Goal: Task Accomplishment & Management: Manage account settings

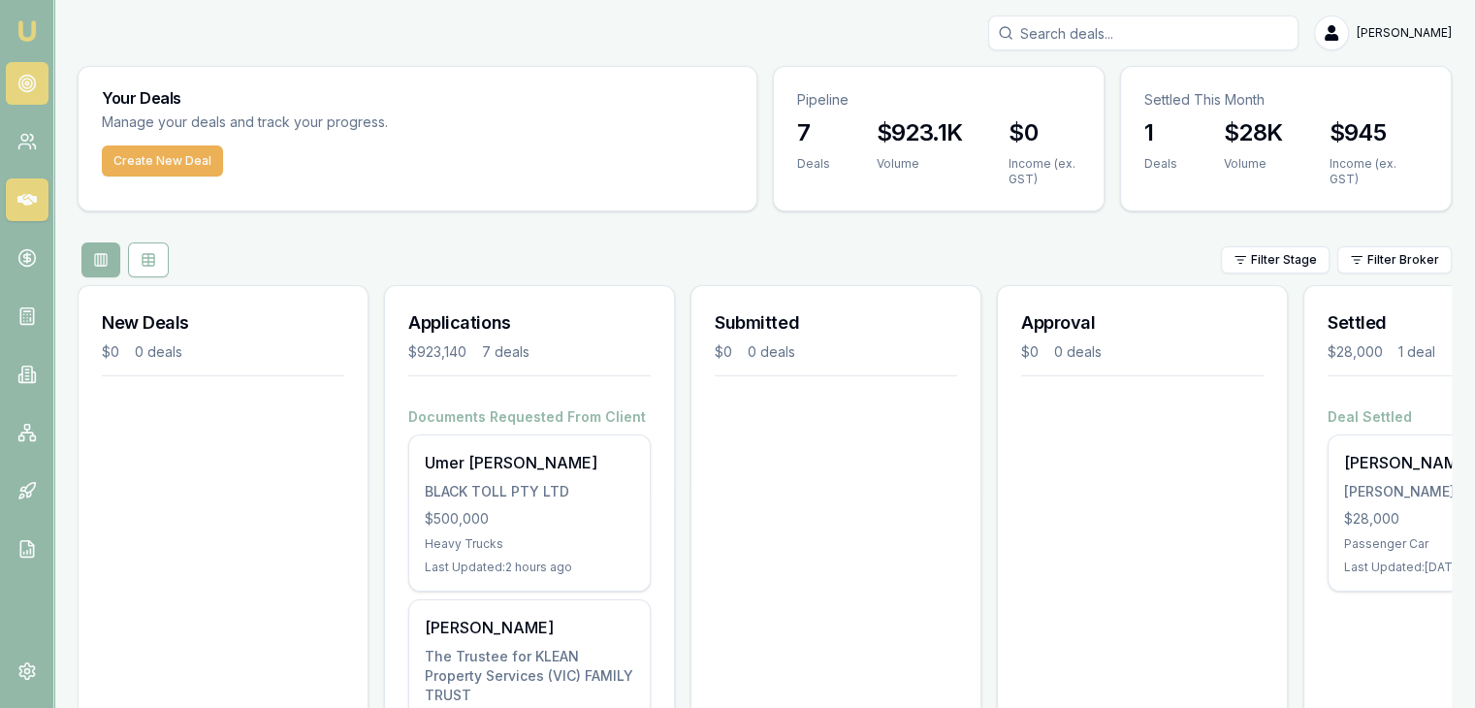
click at [18, 83] on circle at bounding box center [26, 84] width 16 height 16
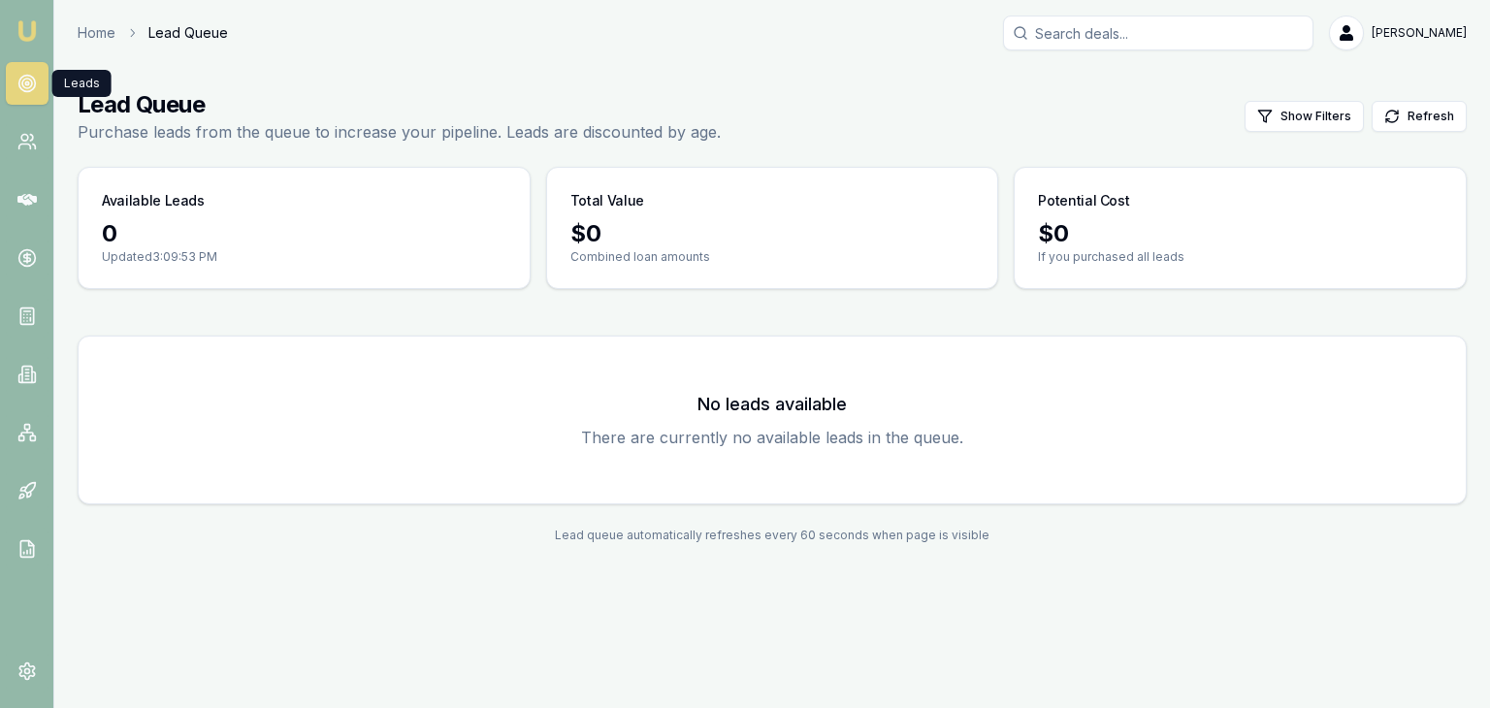
click at [18, 83] on circle at bounding box center [26, 84] width 16 height 16
click at [18, 134] on icon at bounding box center [26, 141] width 19 height 19
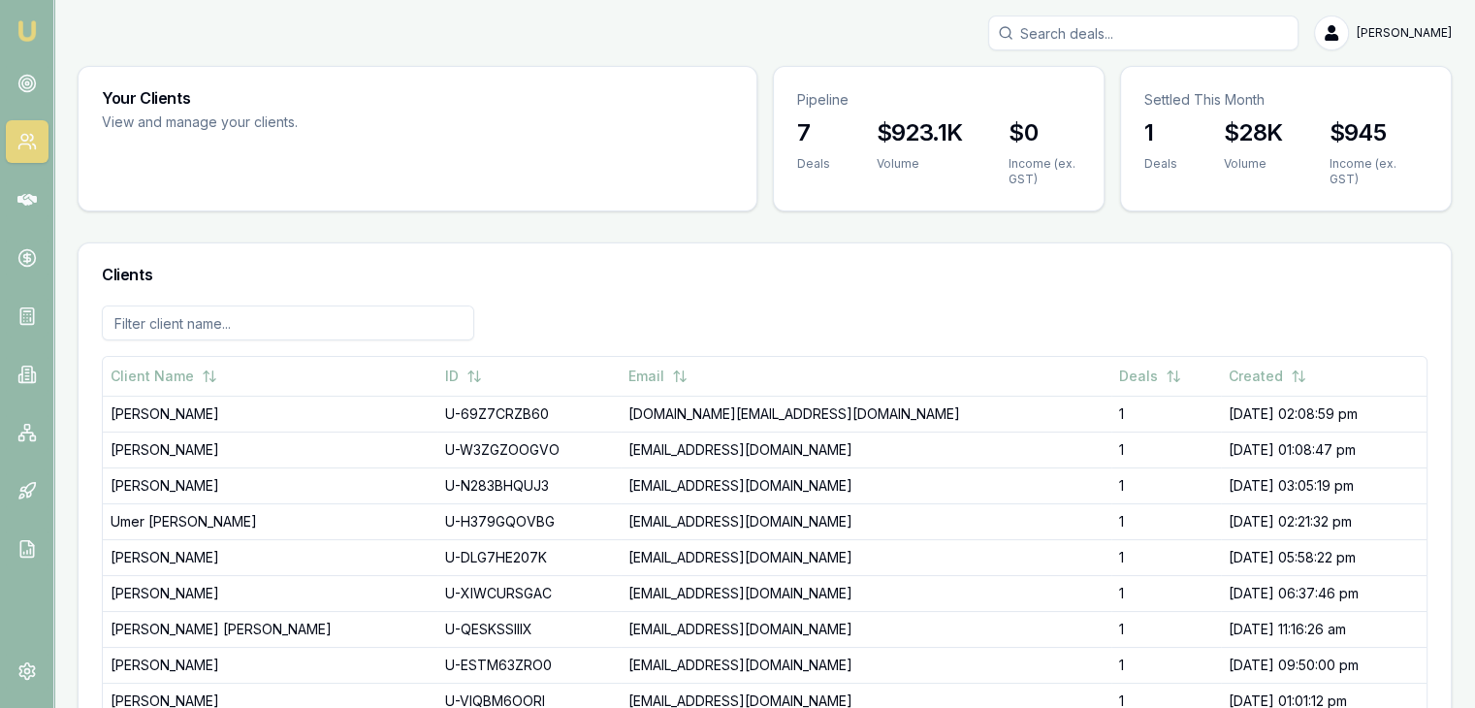
click at [35, 23] on img at bounding box center [27, 30] width 23 height 23
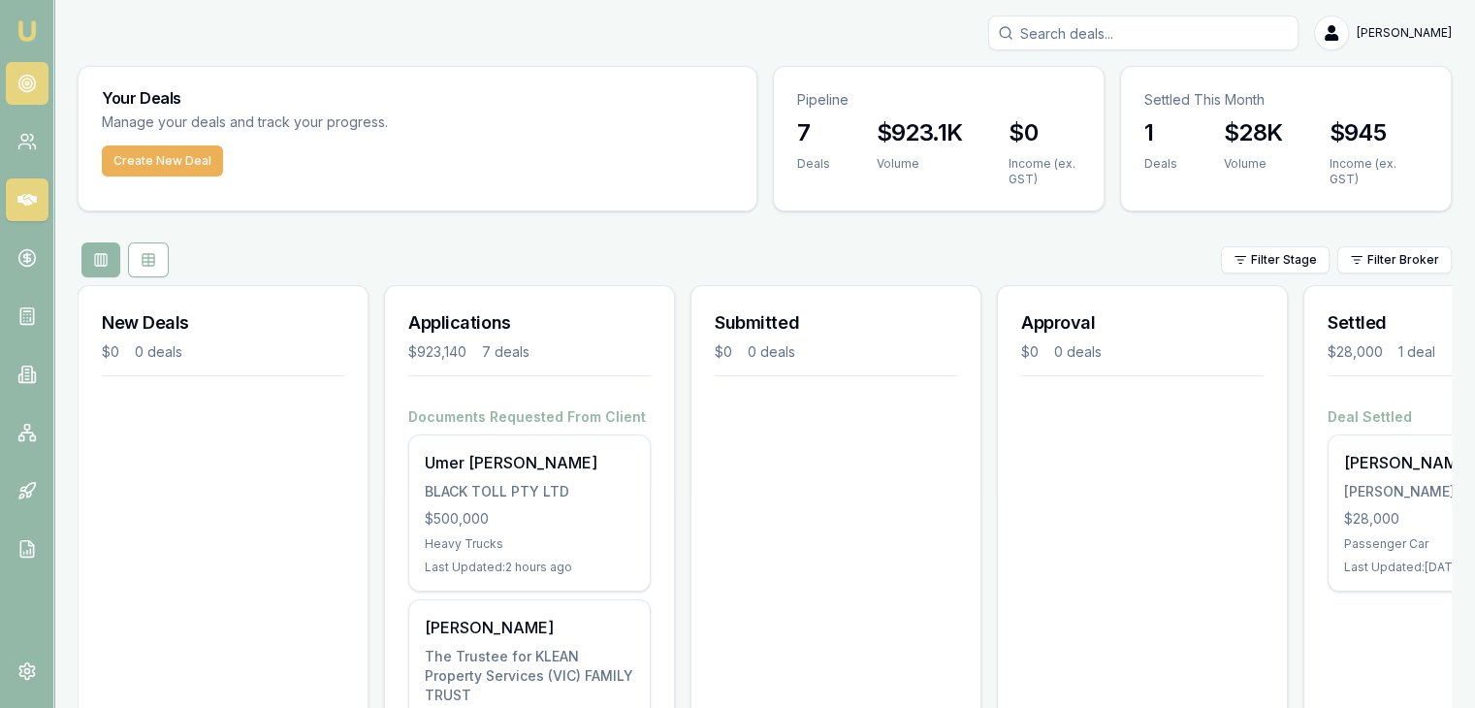
click at [21, 93] on link at bounding box center [27, 83] width 43 height 43
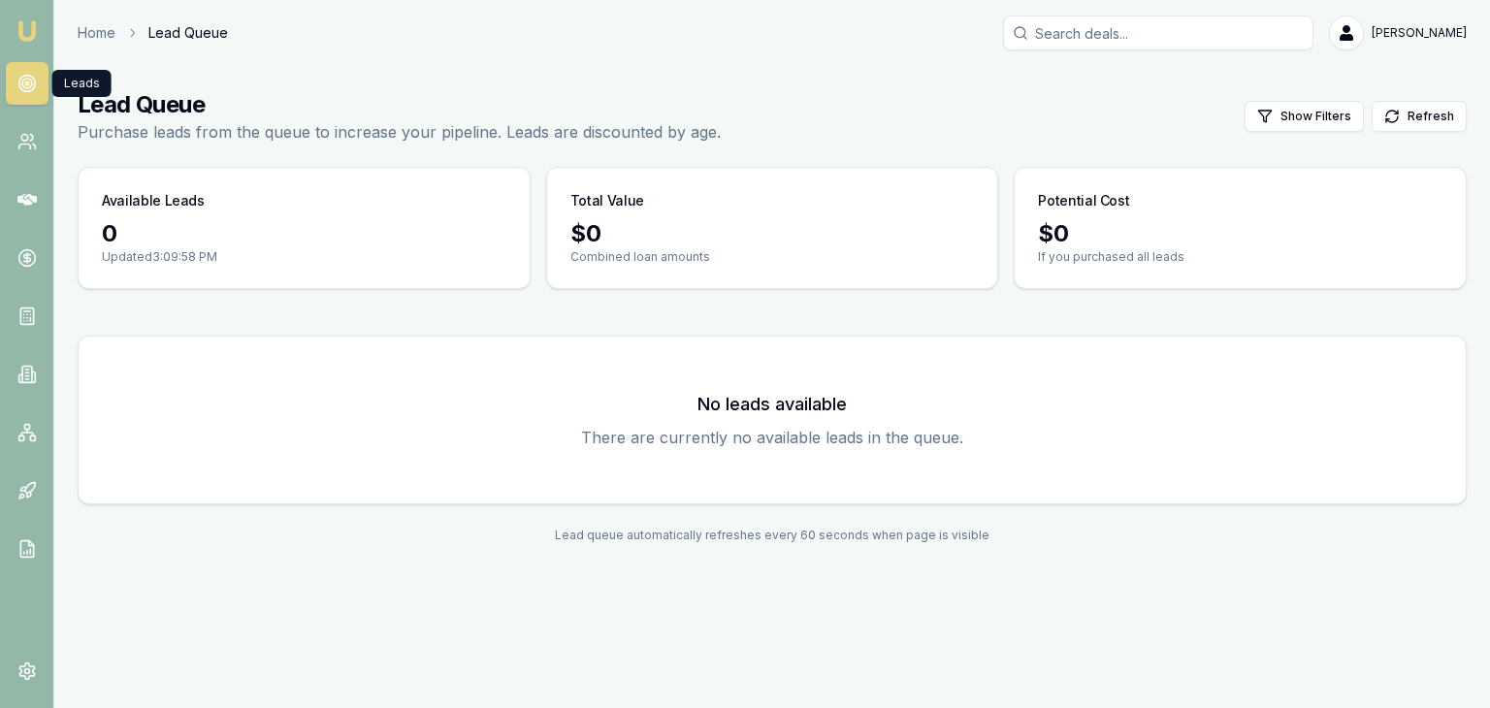
click at [37, 26] on img at bounding box center [27, 30] width 23 height 23
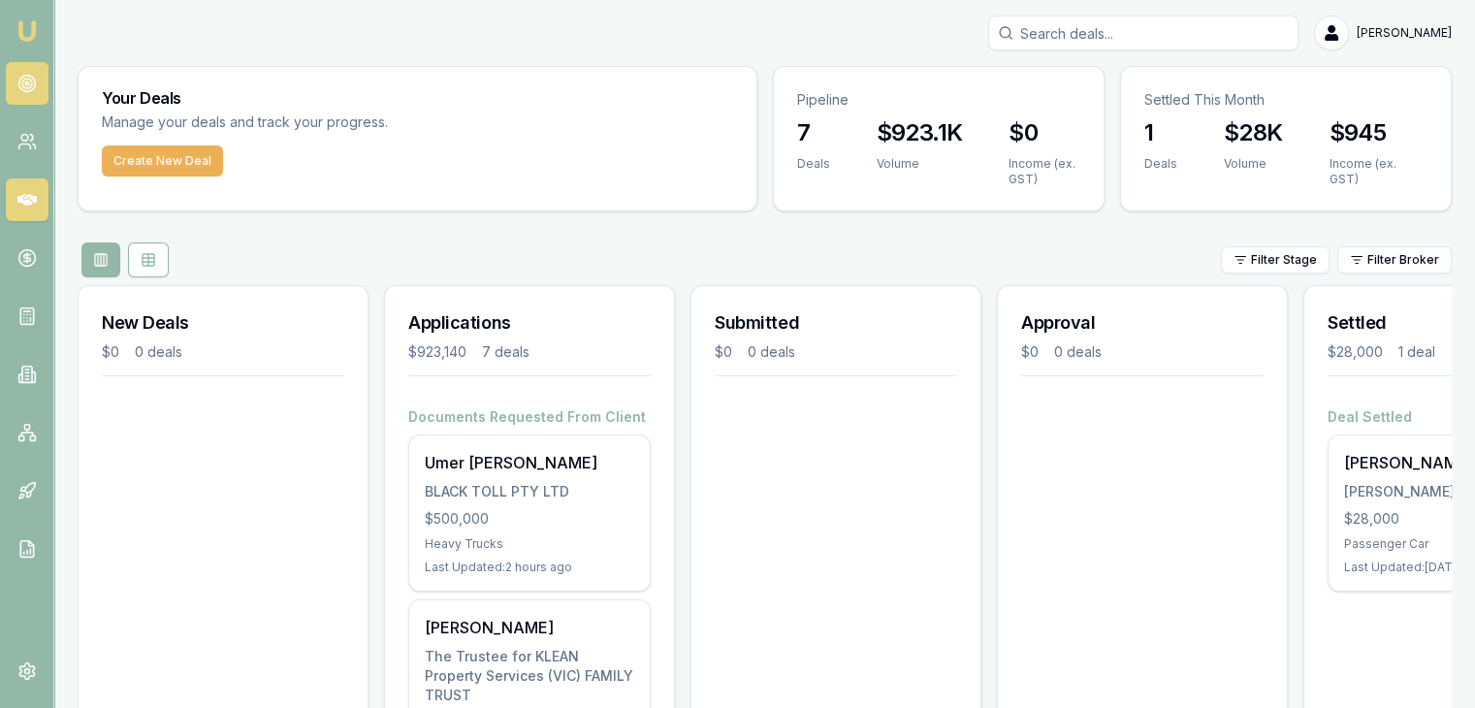
click at [19, 91] on icon at bounding box center [26, 83] width 19 height 19
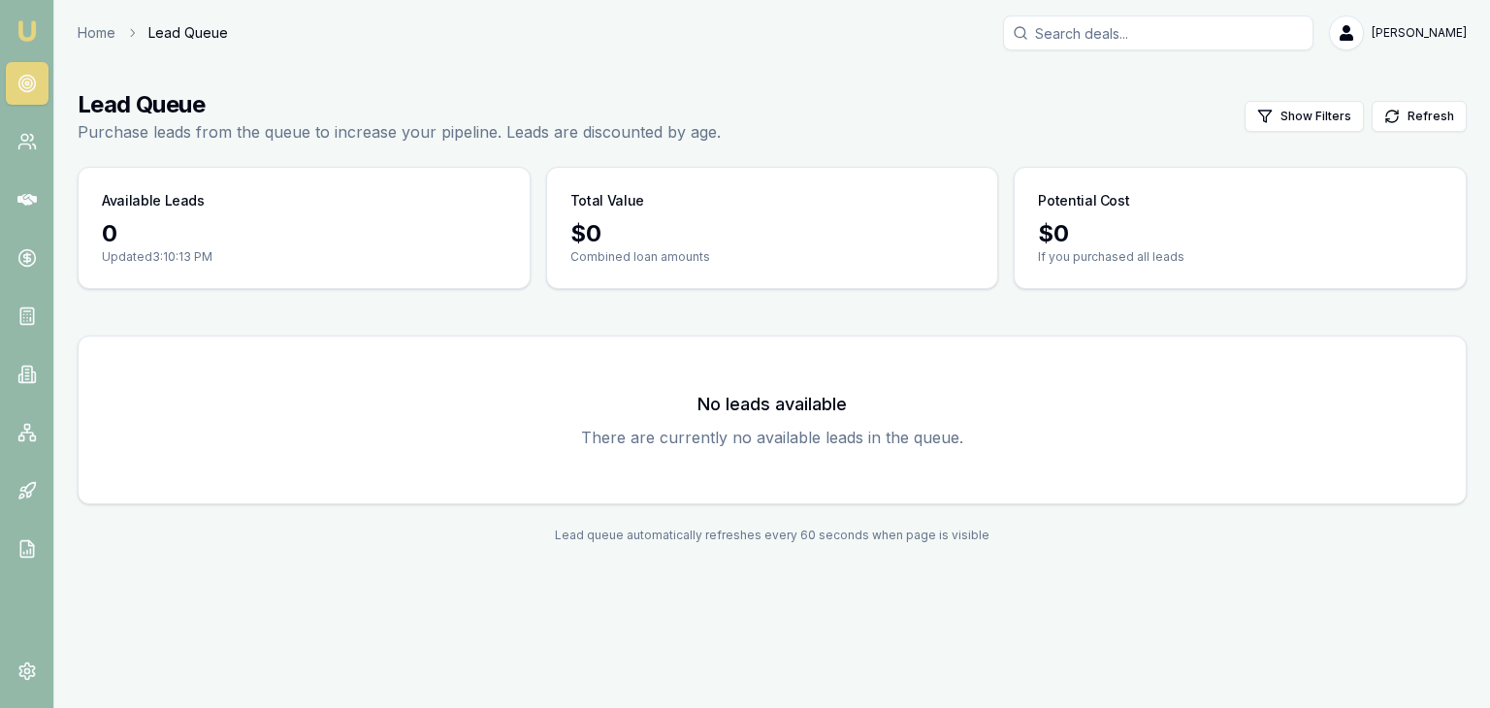
click at [35, 23] on img at bounding box center [27, 30] width 23 height 23
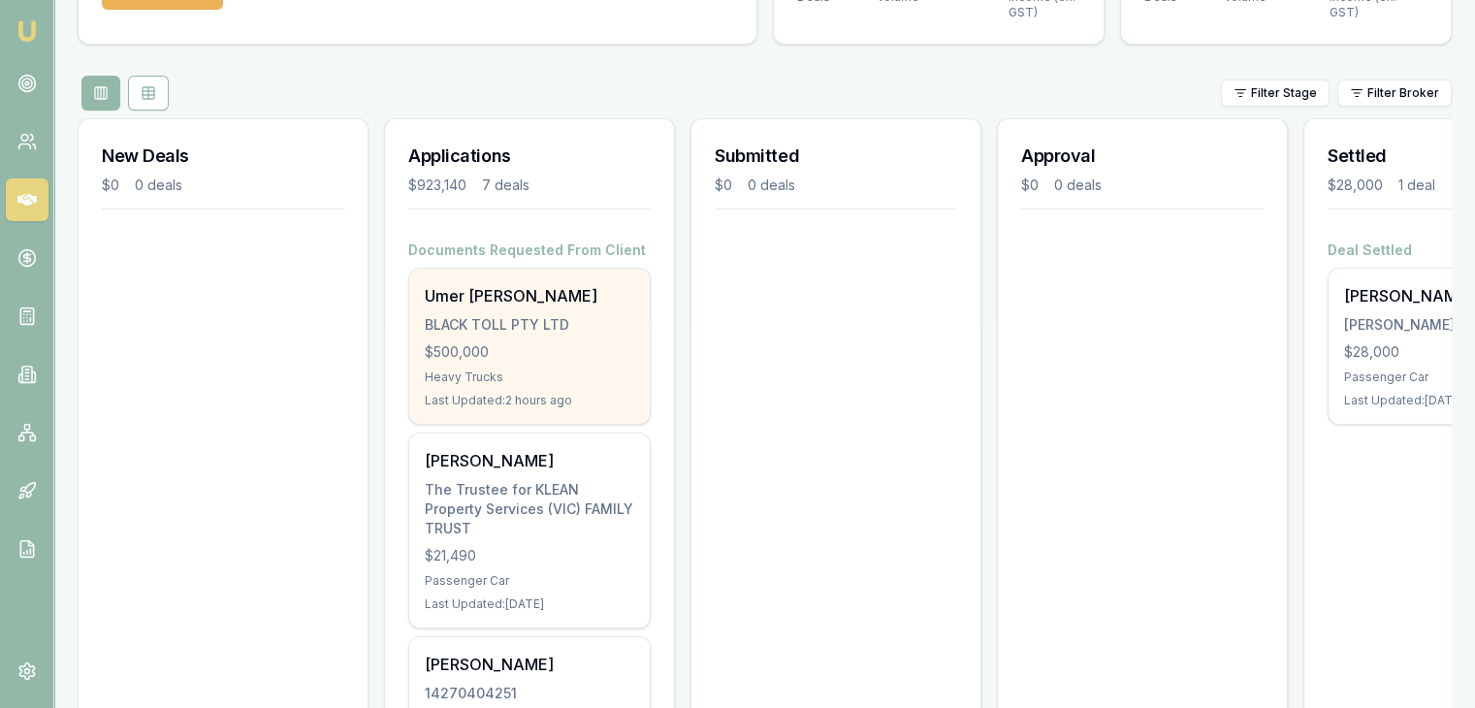
scroll to position [169, 0]
click at [488, 388] on div "Umer Ejaz Chaudhry BLACK TOLL PTY LTD $500,000 Heavy Trucks Last Updated: 2 hou…" at bounding box center [529, 344] width 241 height 155
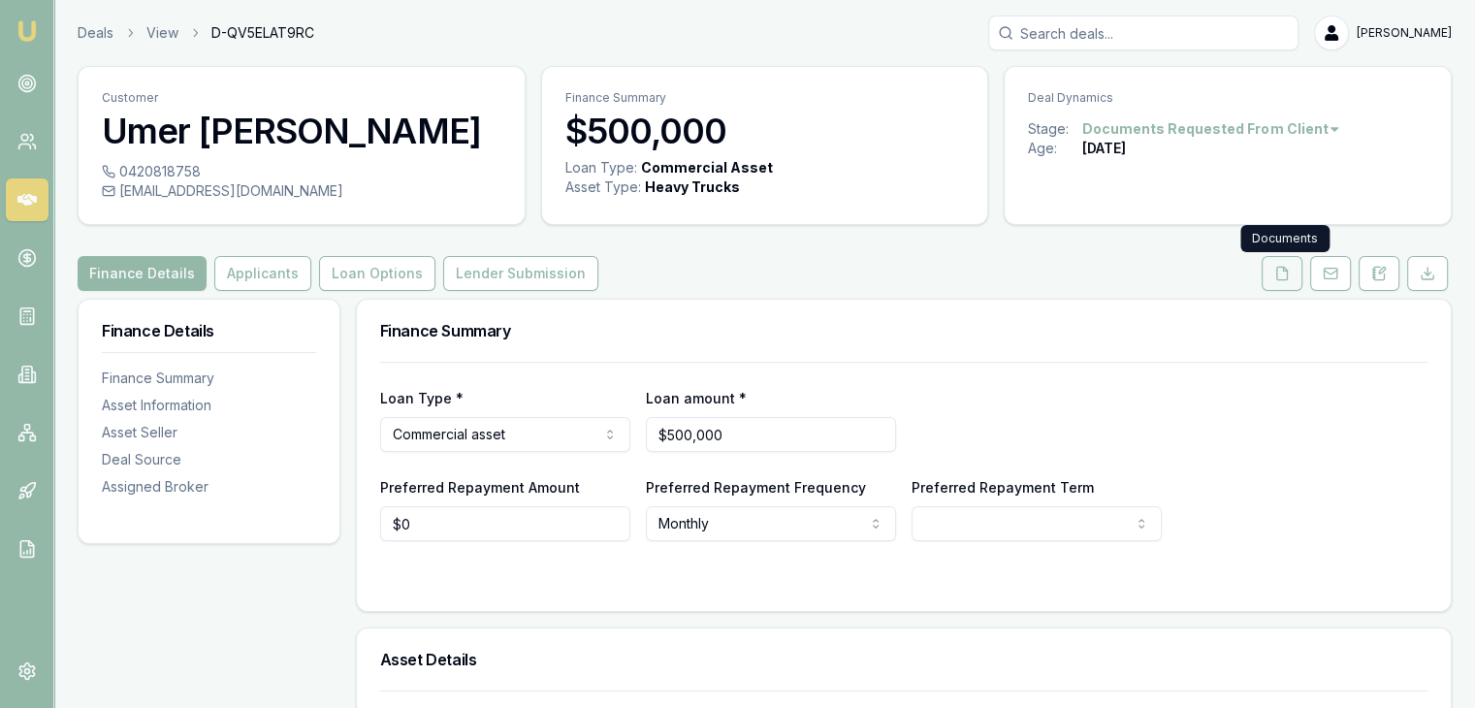
click at [1287, 270] on polyline at bounding box center [1285, 269] width 4 height 4
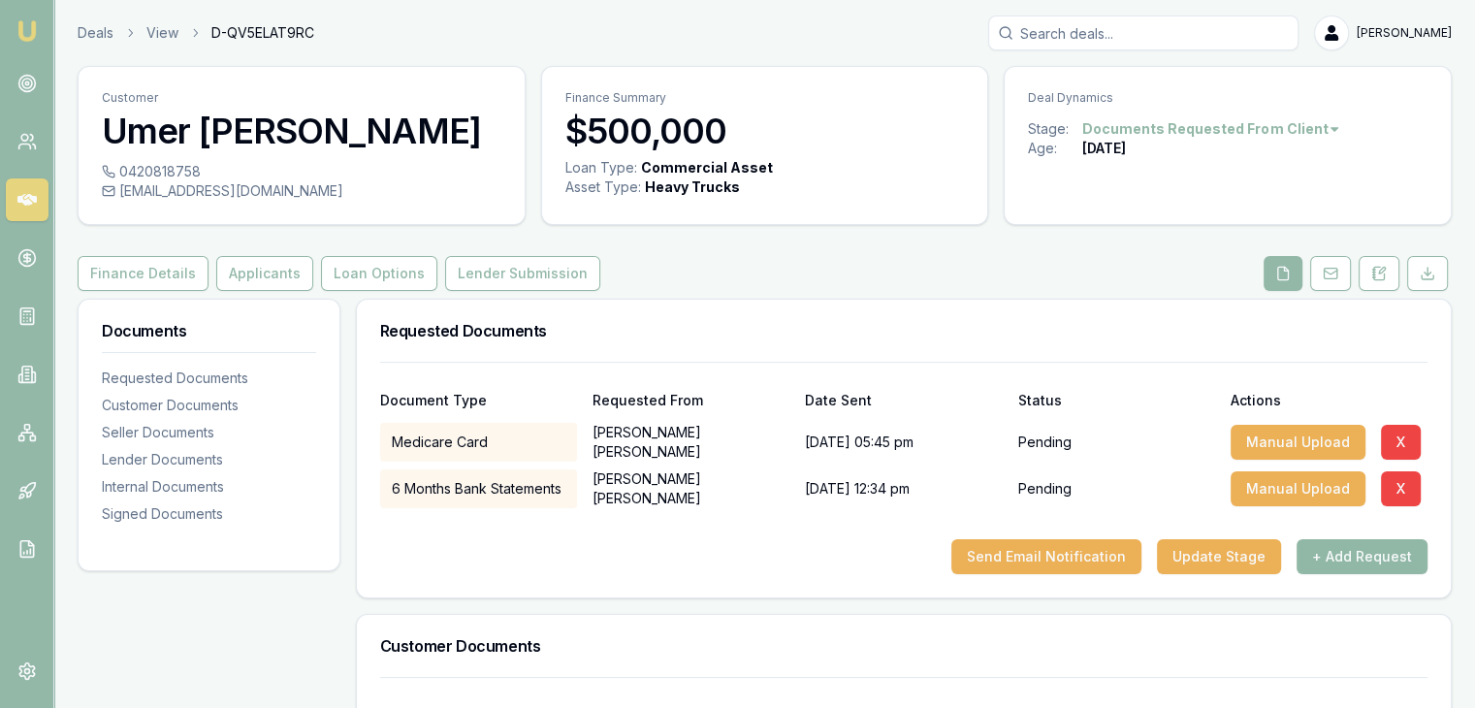
click at [1344, 552] on button "+ Add Request" at bounding box center [1362, 556] width 131 height 35
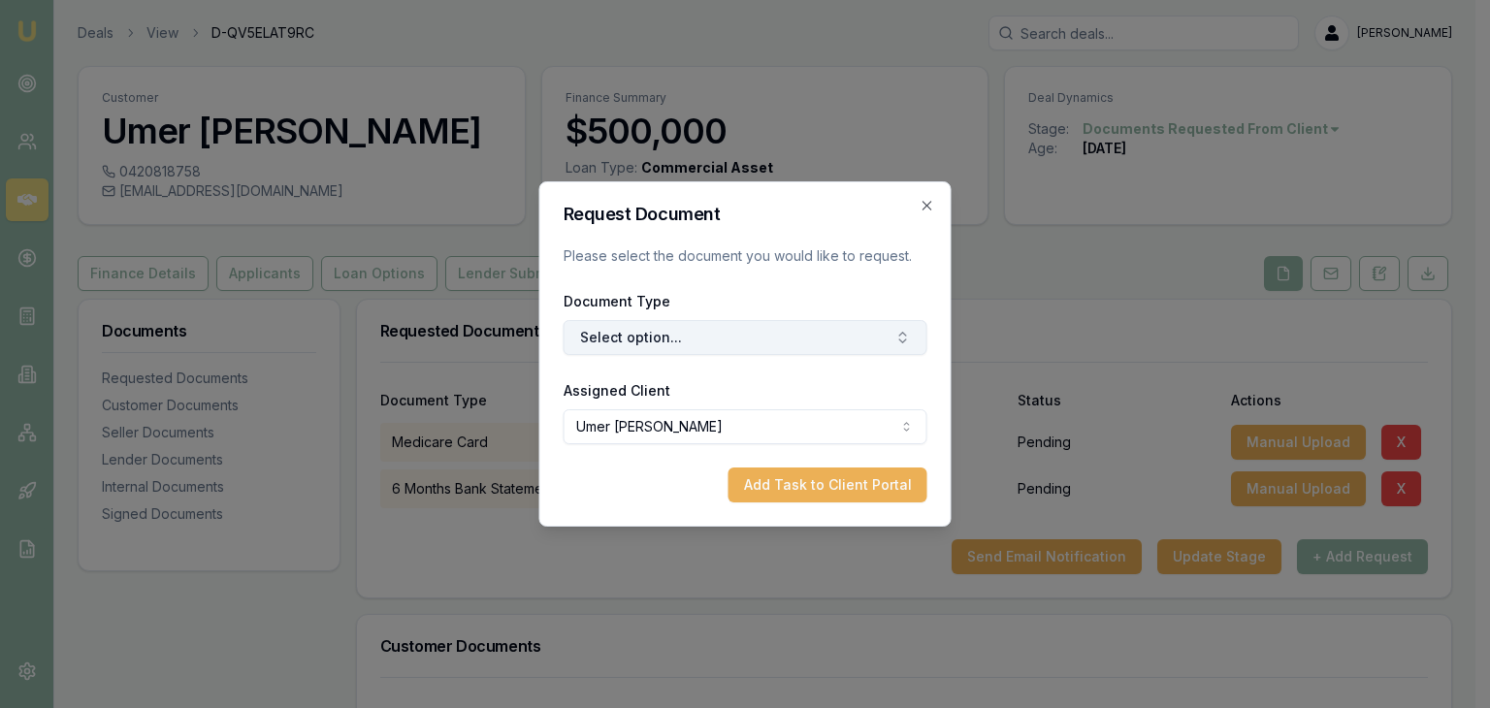
click at [686, 337] on button "Select option..." at bounding box center [745, 337] width 364 height 35
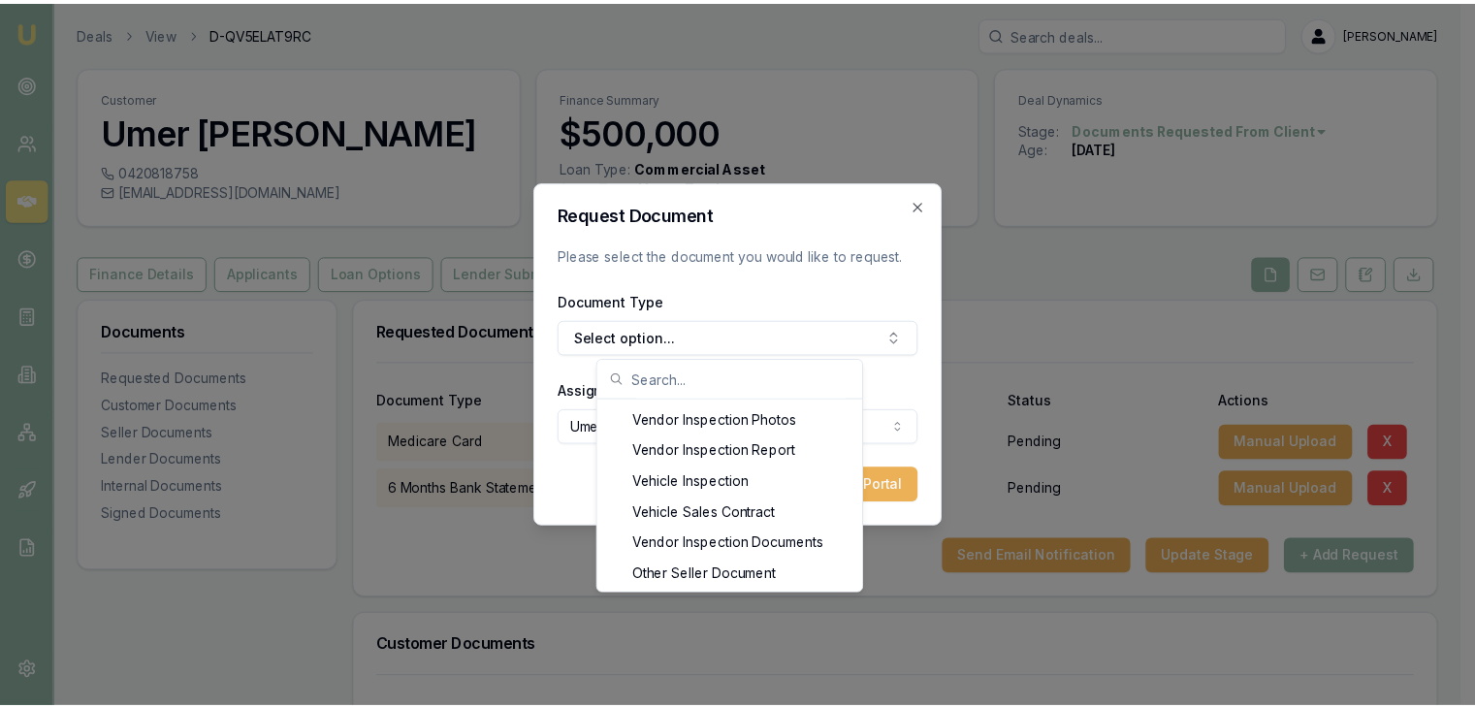
scroll to position [2793, 0]
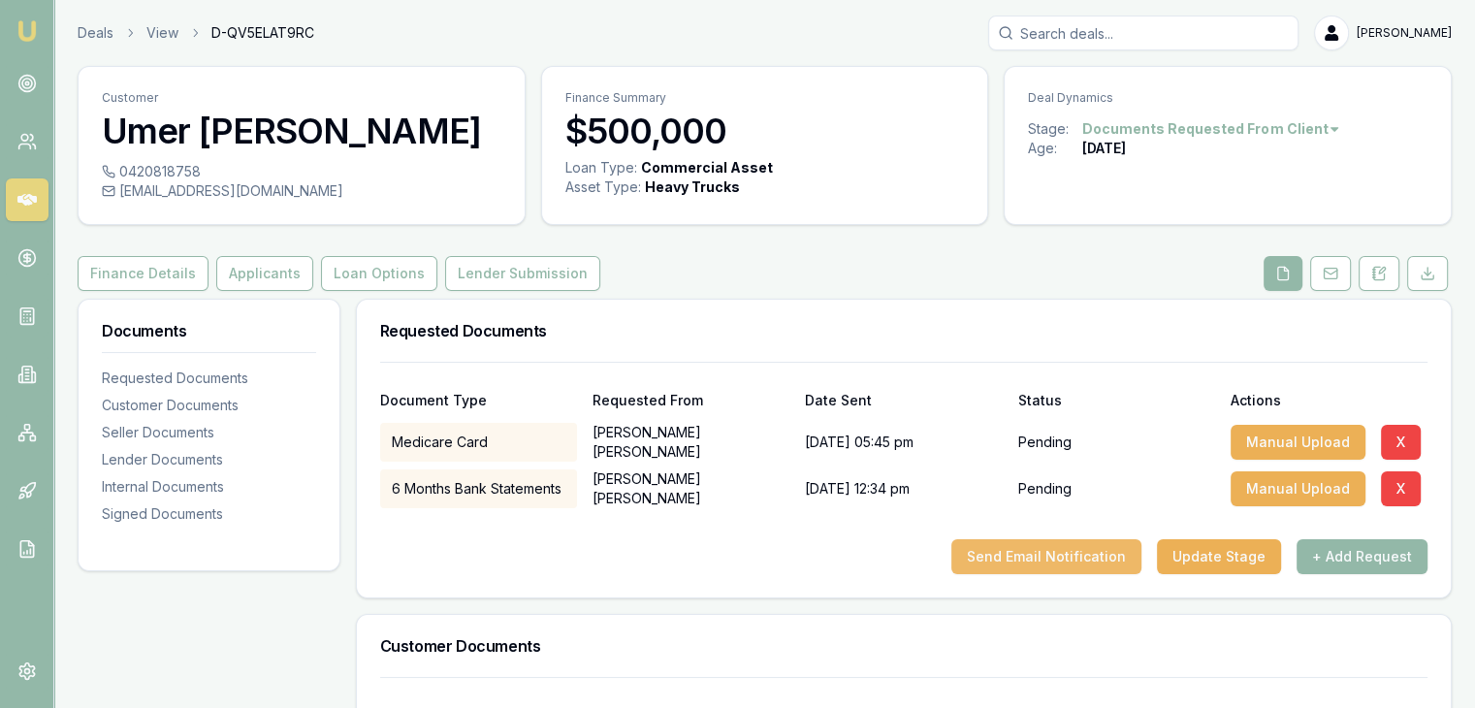
click at [998, 552] on button "Send Email Notification" at bounding box center [1046, 556] width 190 height 35
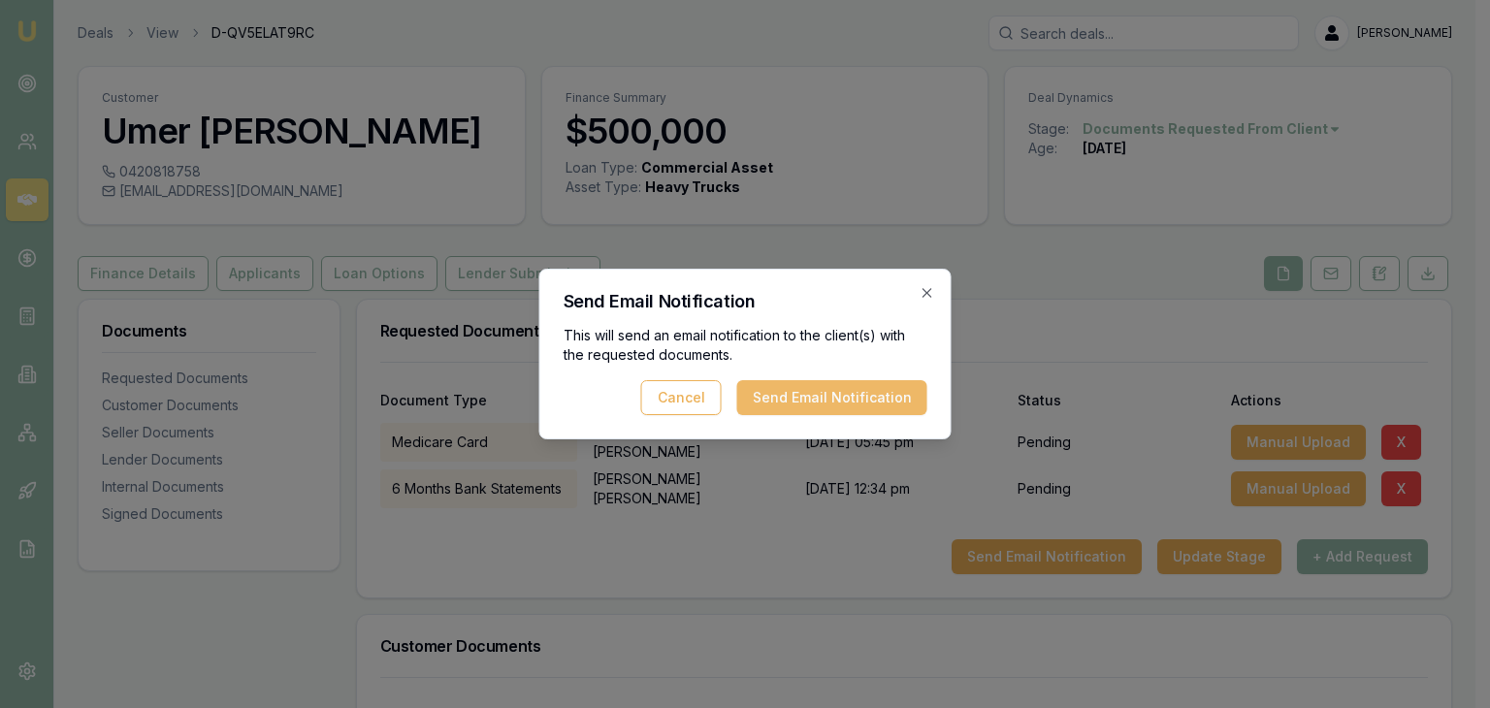
click at [842, 398] on button "Send Email Notification" at bounding box center [832, 397] width 190 height 35
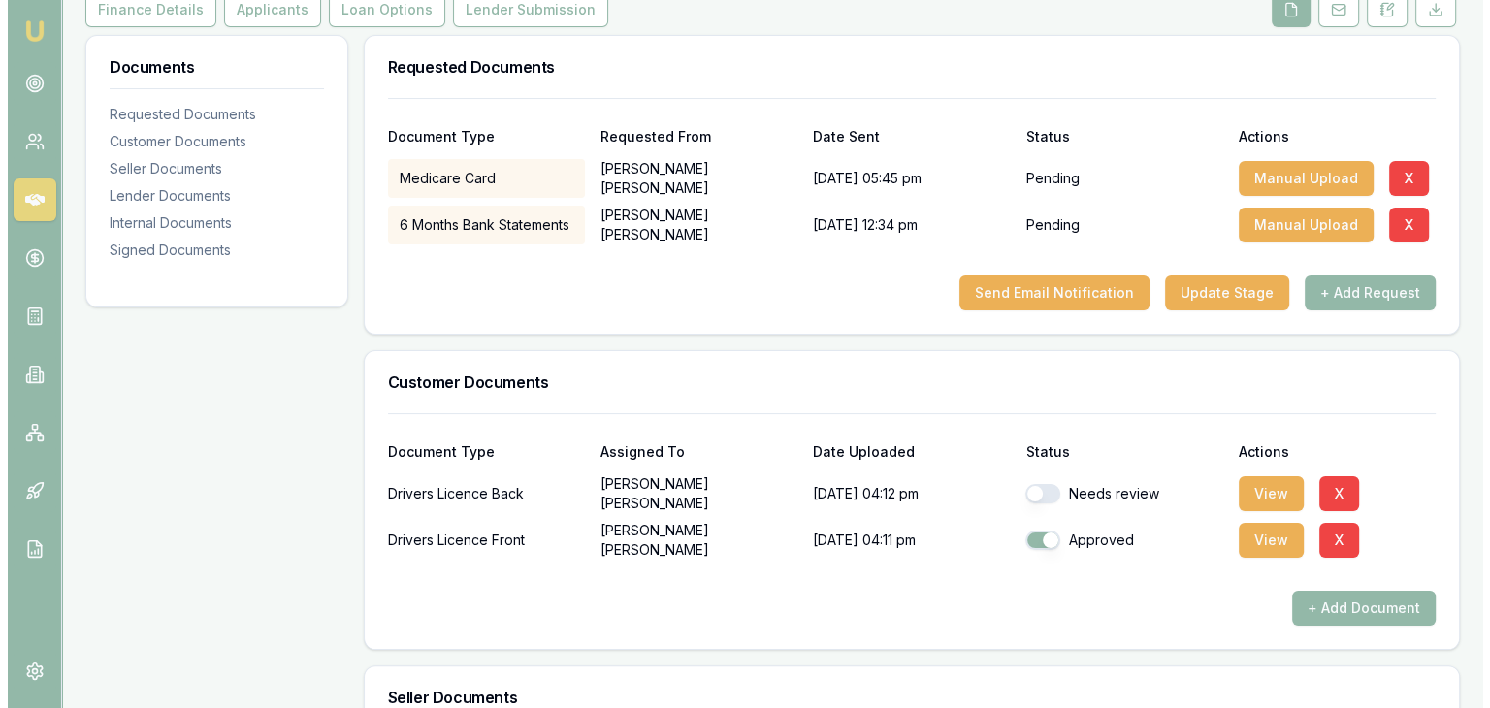
scroll to position [295, 0]
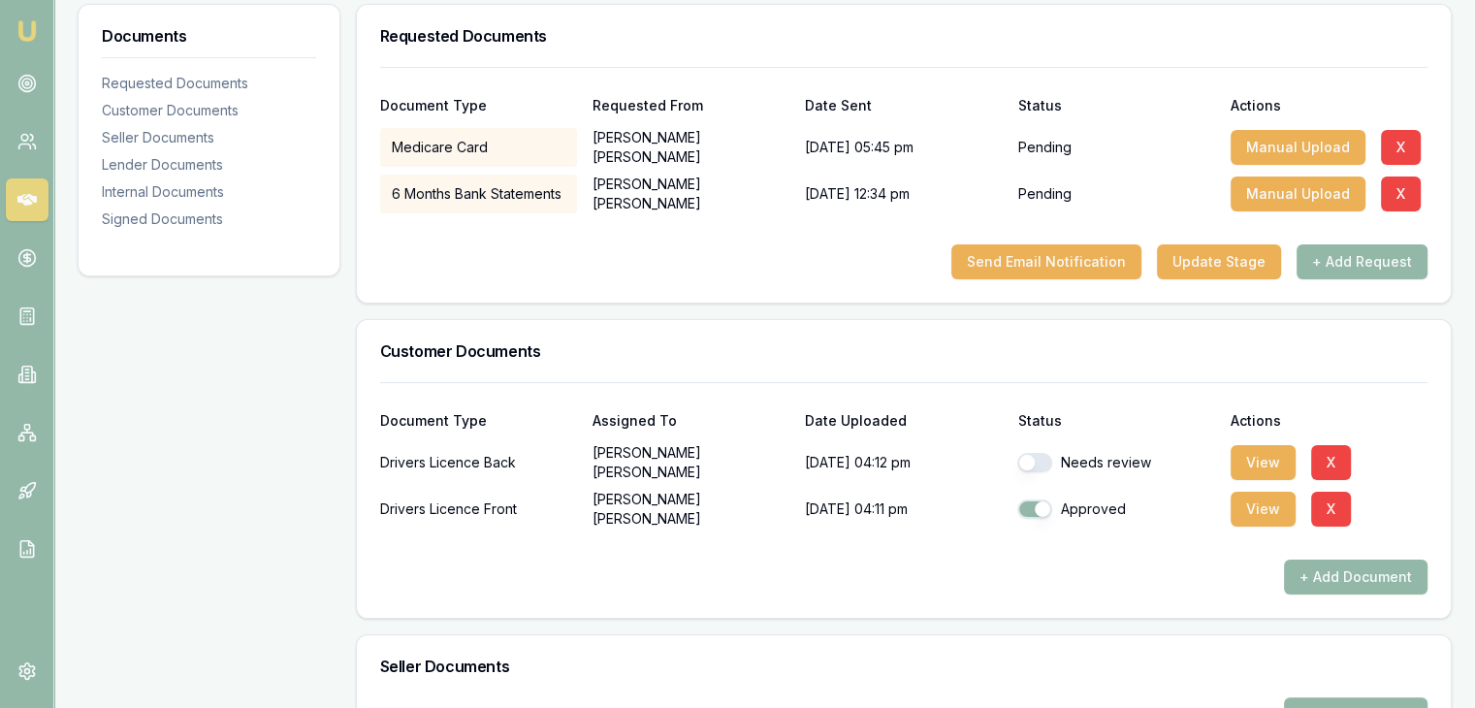
click at [1042, 448] on div "Needs review" at bounding box center [1115, 462] width 197 height 39
click at [1276, 464] on button "View" at bounding box center [1263, 462] width 65 height 35
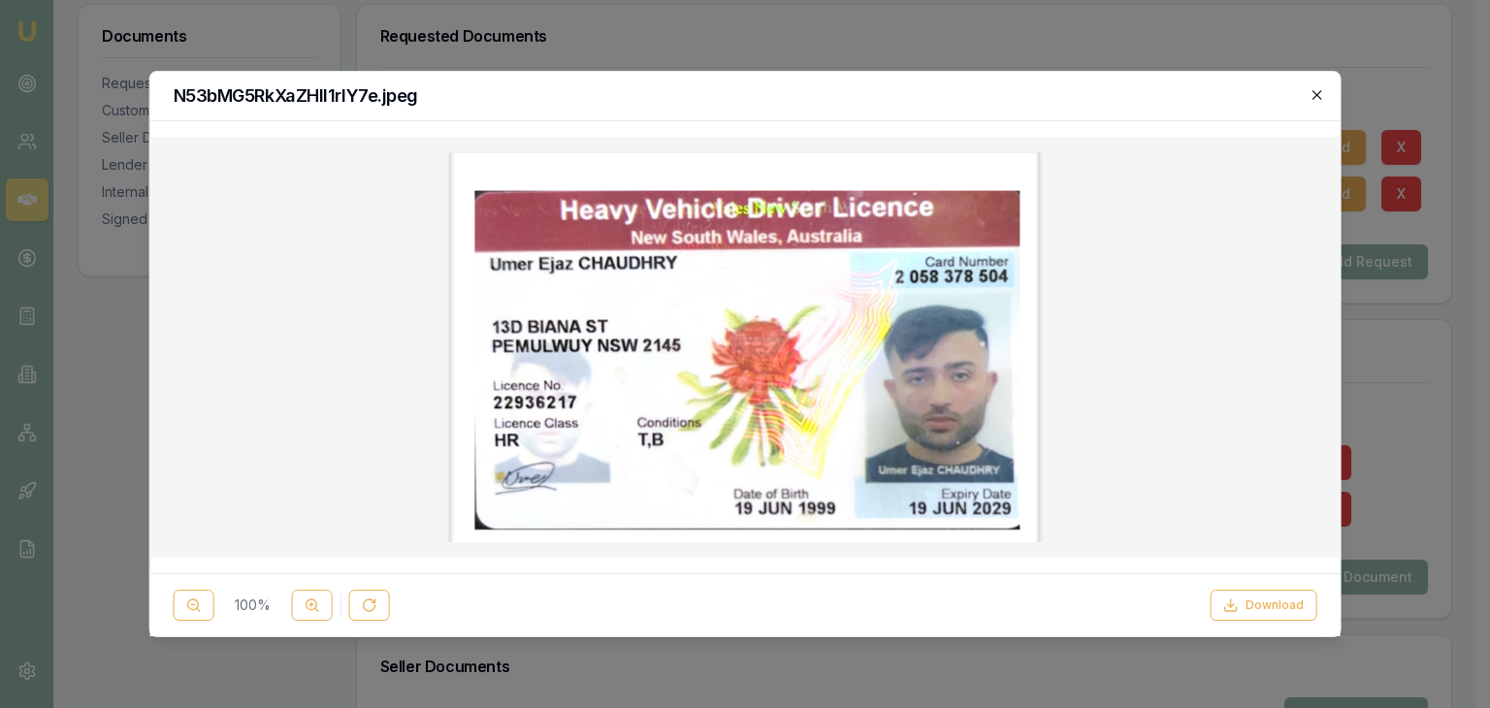
click at [1309, 98] on icon "button" at bounding box center [1316, 95] width 16 height 16
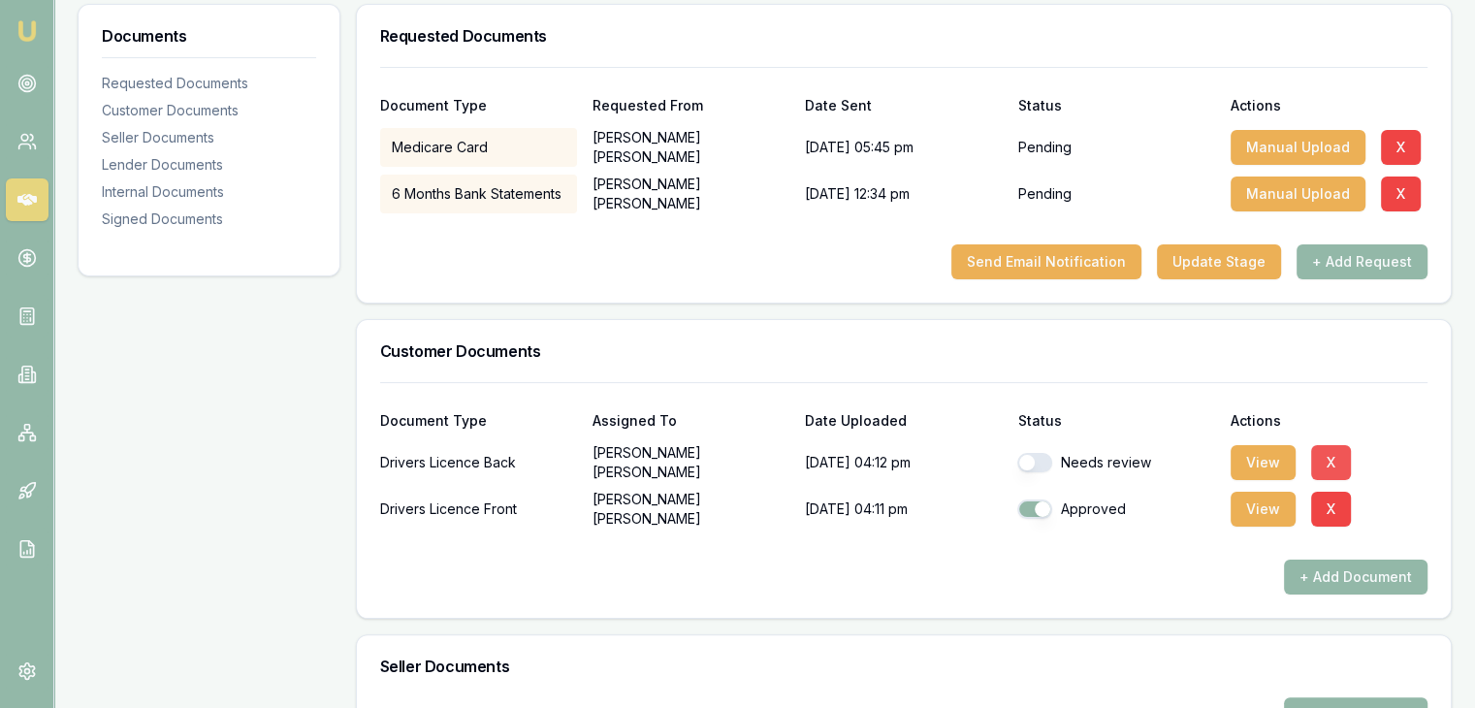
click at [1321, 454] on button "X" at bounding box center [1331, 462] width 40 height 35
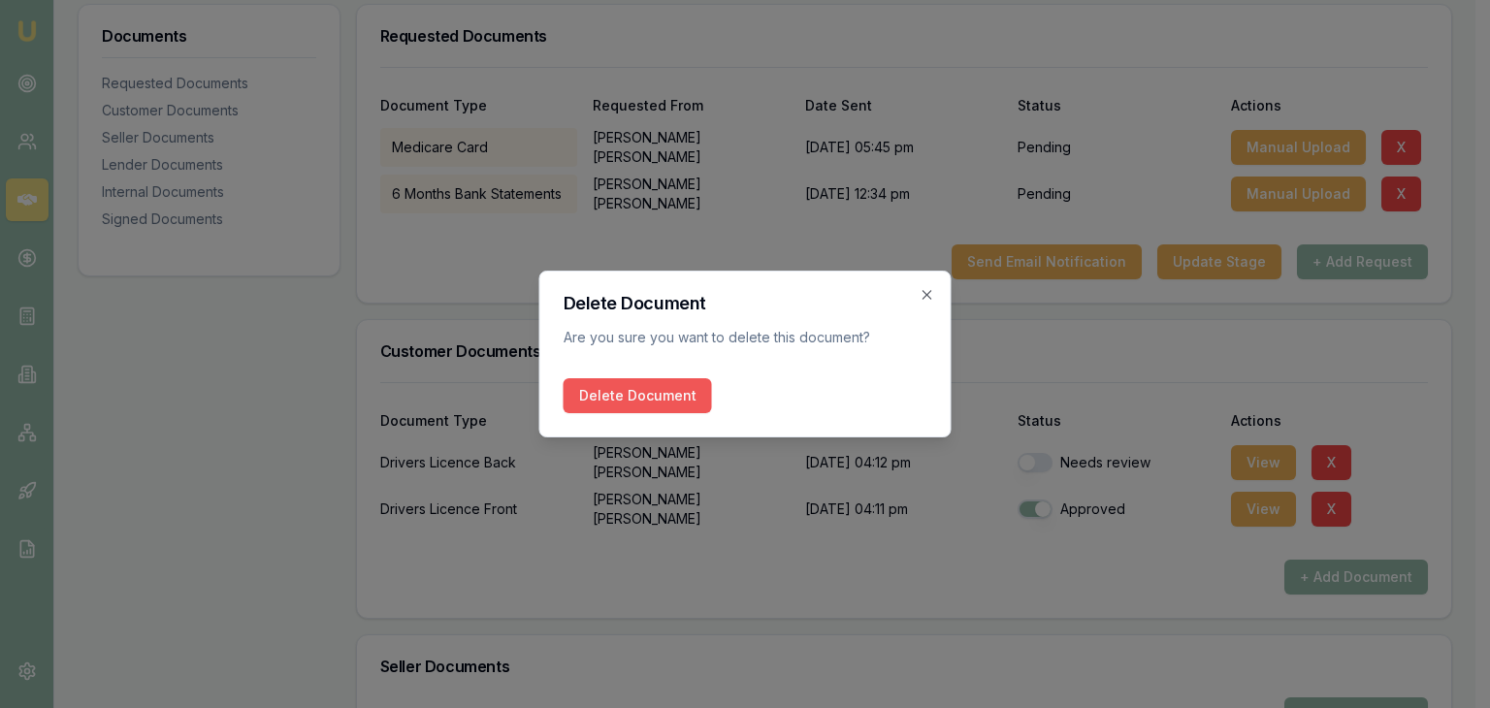
click at [621, 385] on button "Delete Document" at bounding box center [637, 395] width 148 height 35
checkbox input "true"
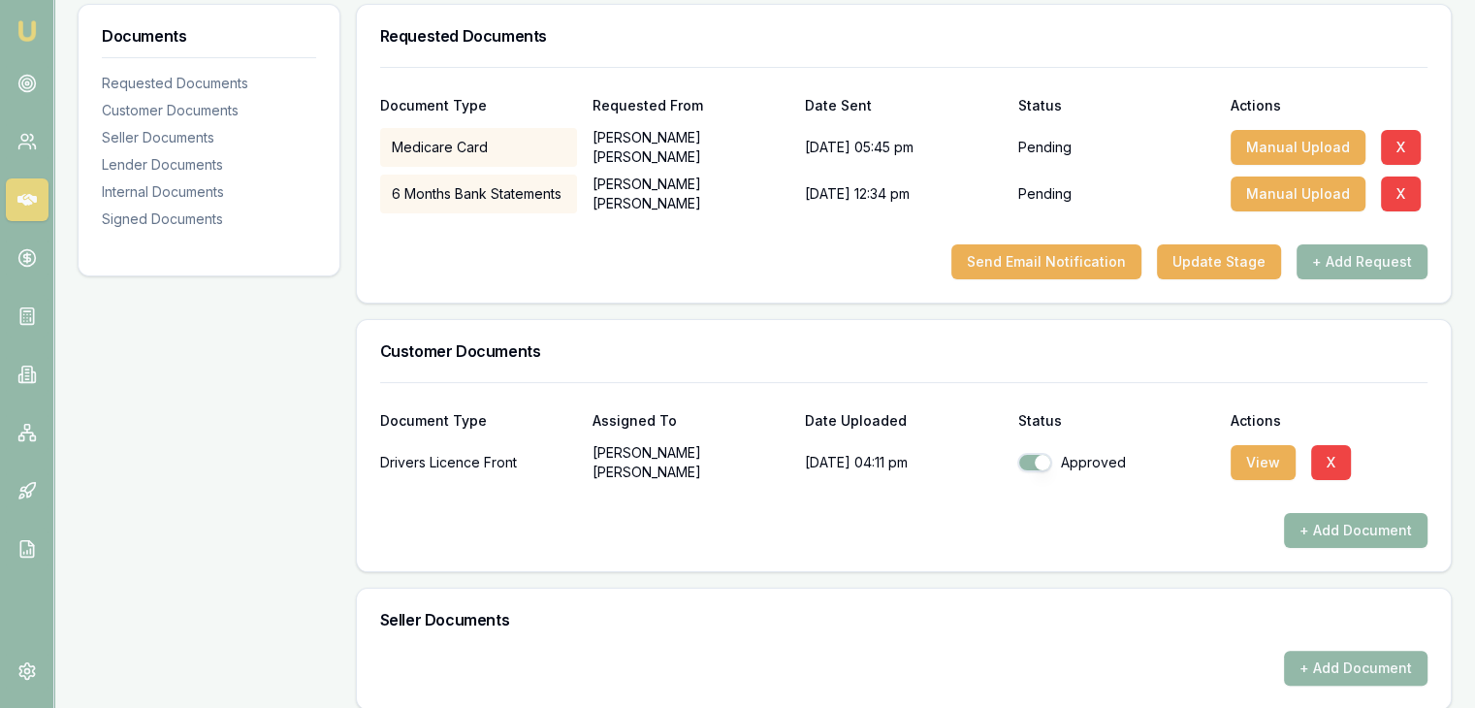
click at [1346, 529] on button "+ Add Document" at bounding box center [1356, 530] width 144 height 35
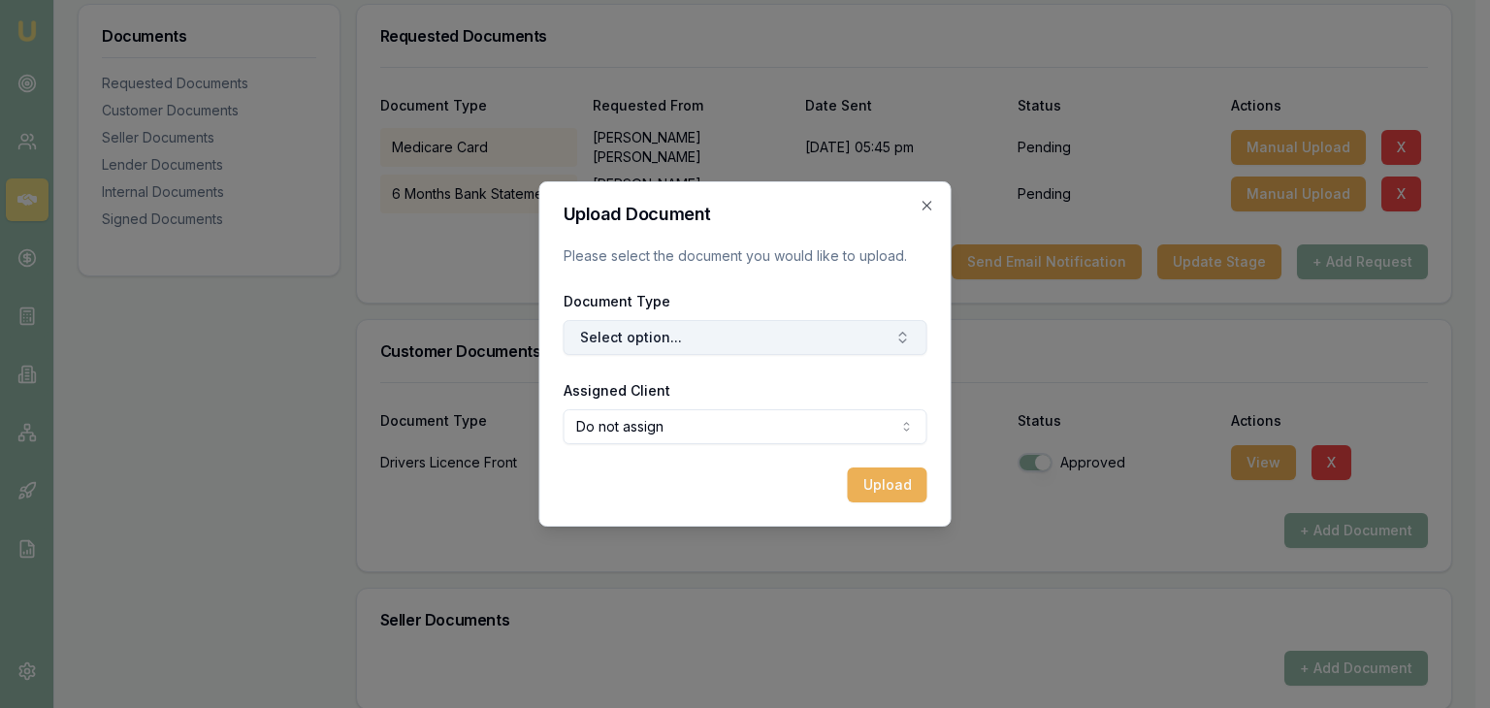
click at [704, 331] on button "Select option..." at bounding box center [745, 337] width 364 height 35
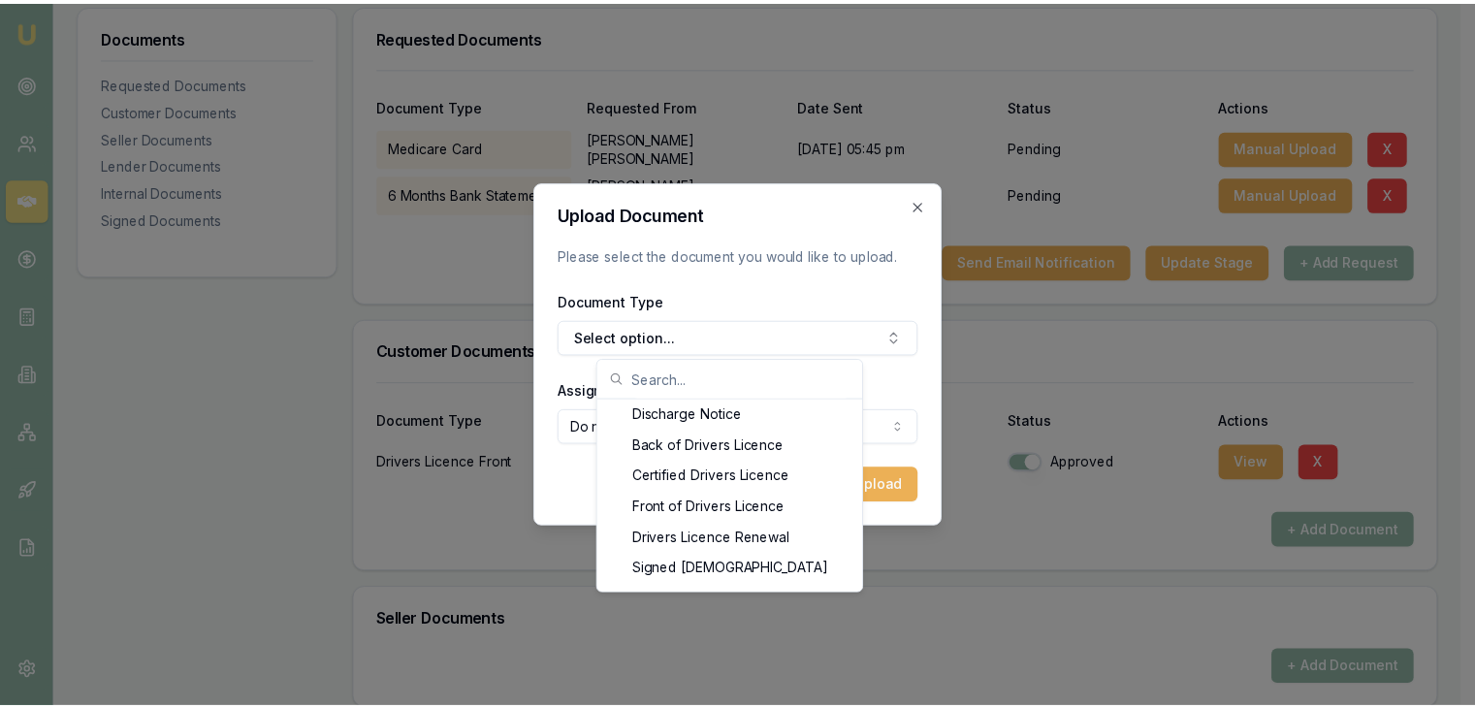
scroll to position [892, 0]
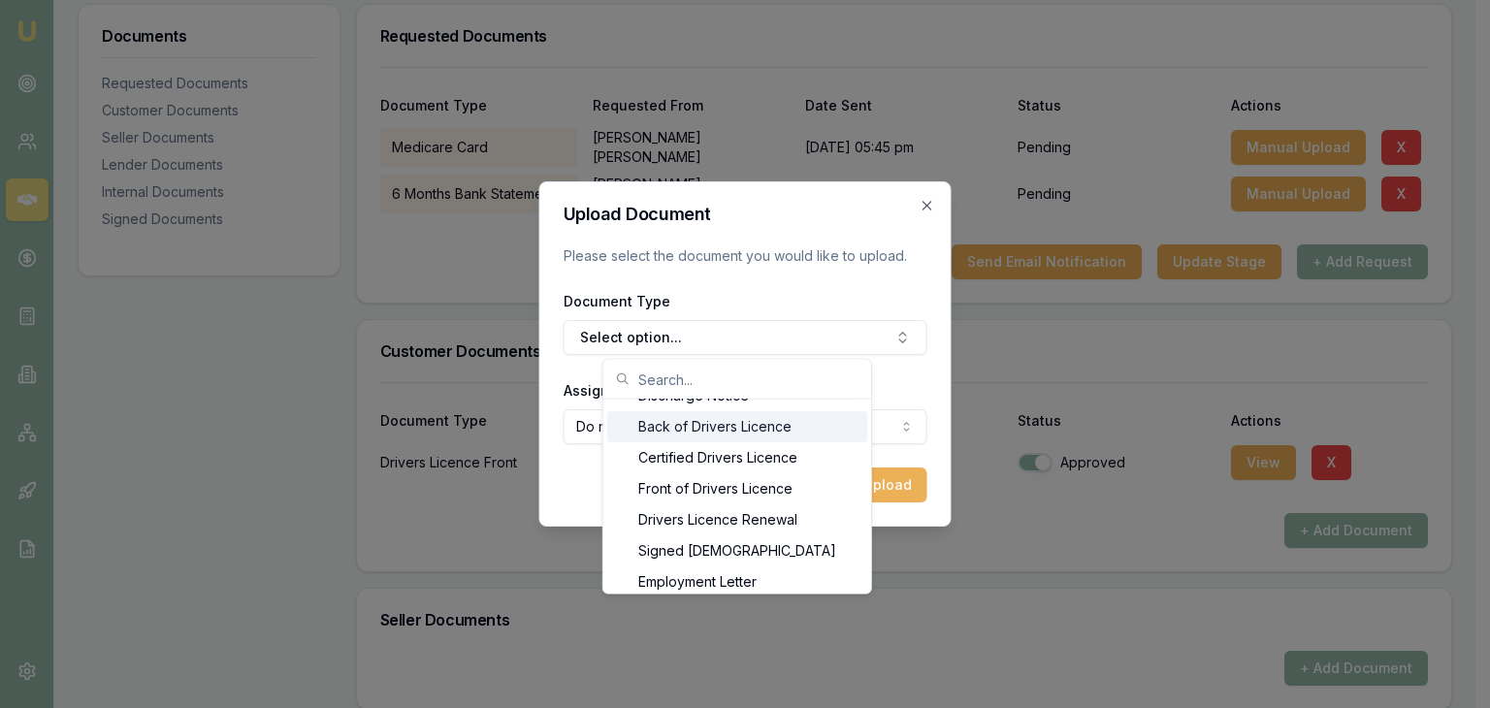
click at [753, 418] on div "Back of Drivers Licence" at bounding box center [737, 426] width 260 height 31
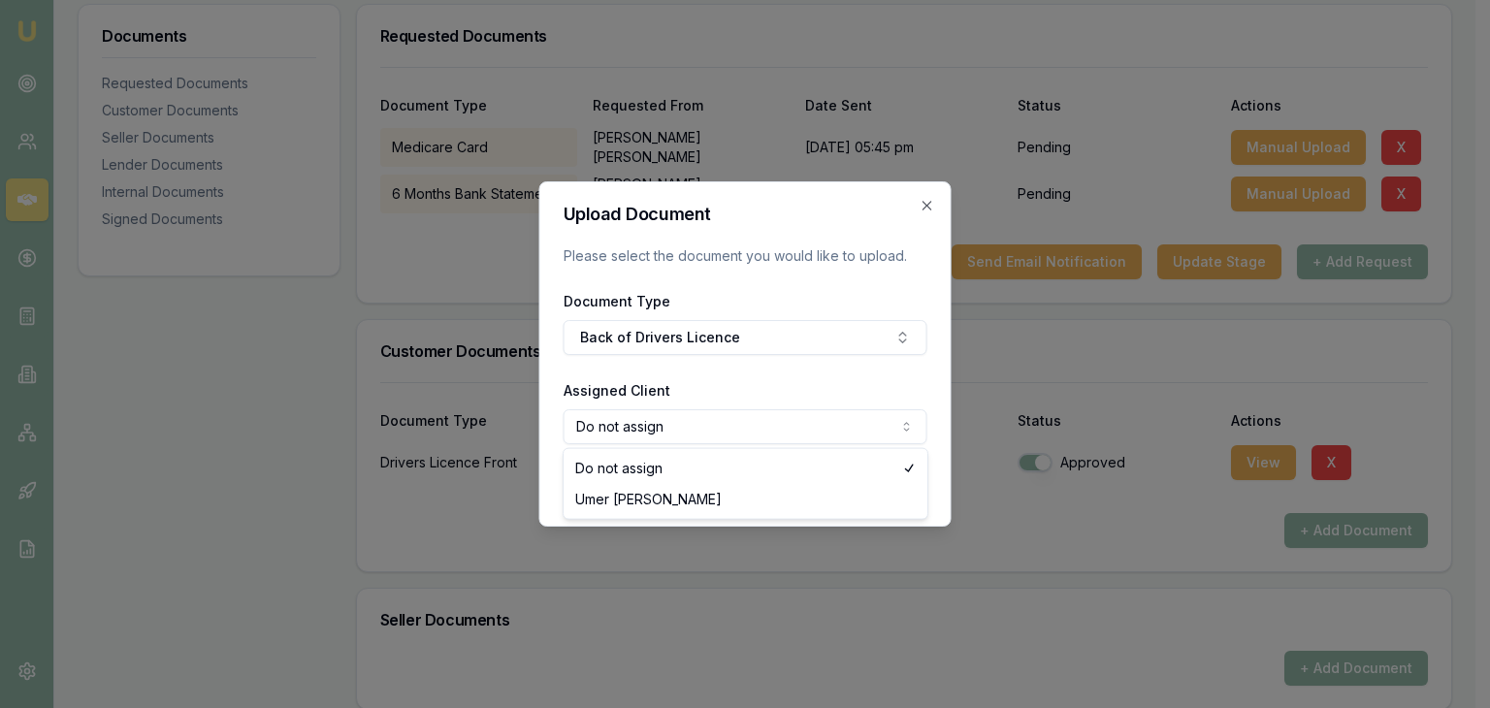
click at [862, 413] on body "Emu Broker Deals View D-QV5ELAT9RC [PERSON_NAME] Toggle Menu Customer Umer [PER…" at bounding box center [737, 59] width 1475 height 708
select select "U-H379GQOVBG"
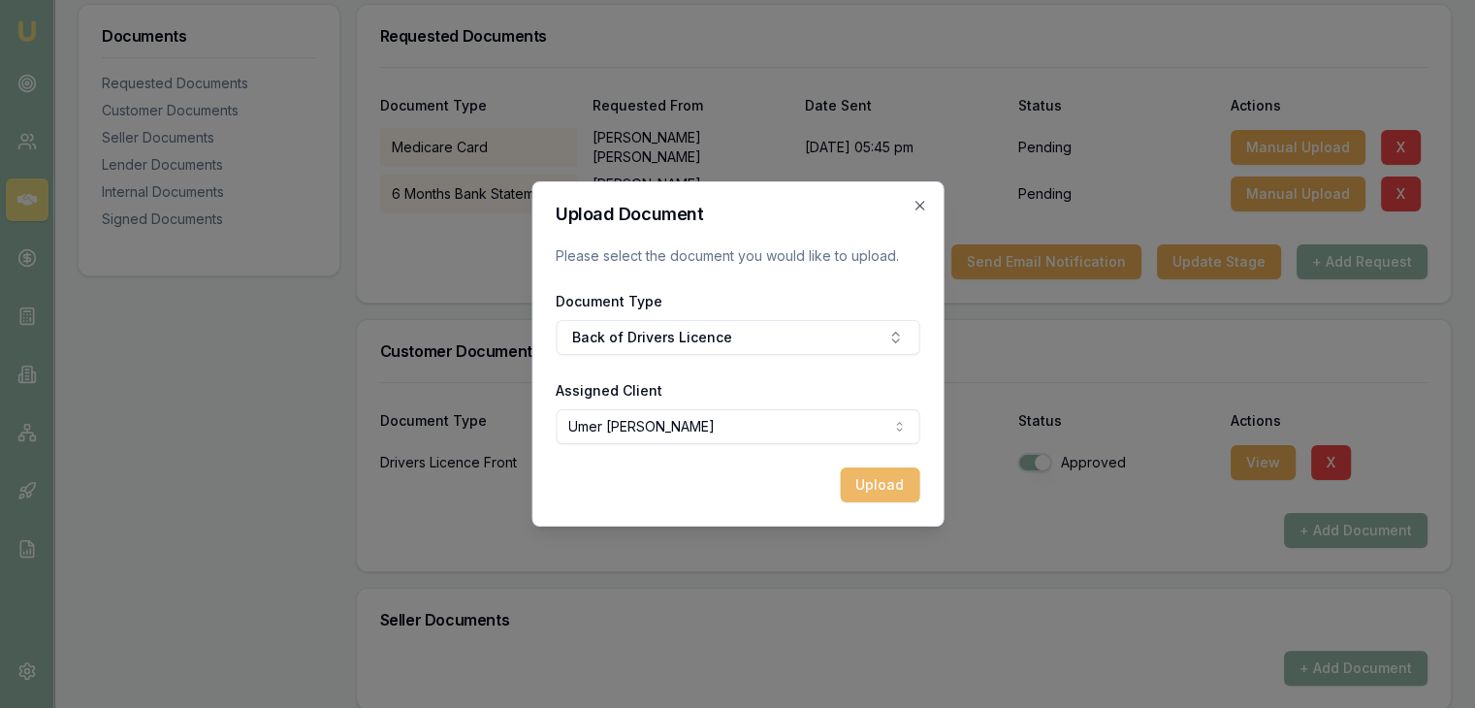
click at [894, 476] on button "Upload" at bounding box center [880, 484] width 80 height 35
click at [915, 214] on h2 "Upload Document" at bounding box center [738, 214] width 364 height 17
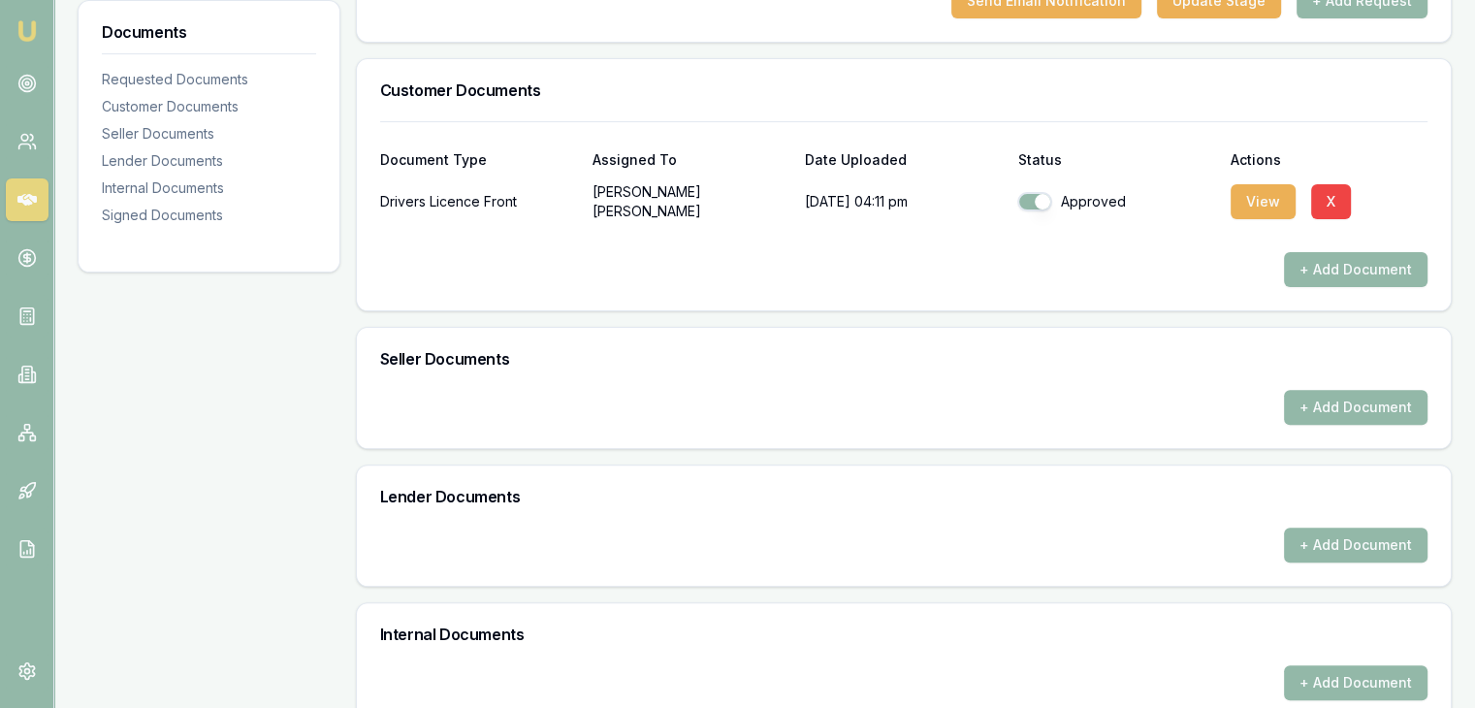
scroll to position [442, 0]
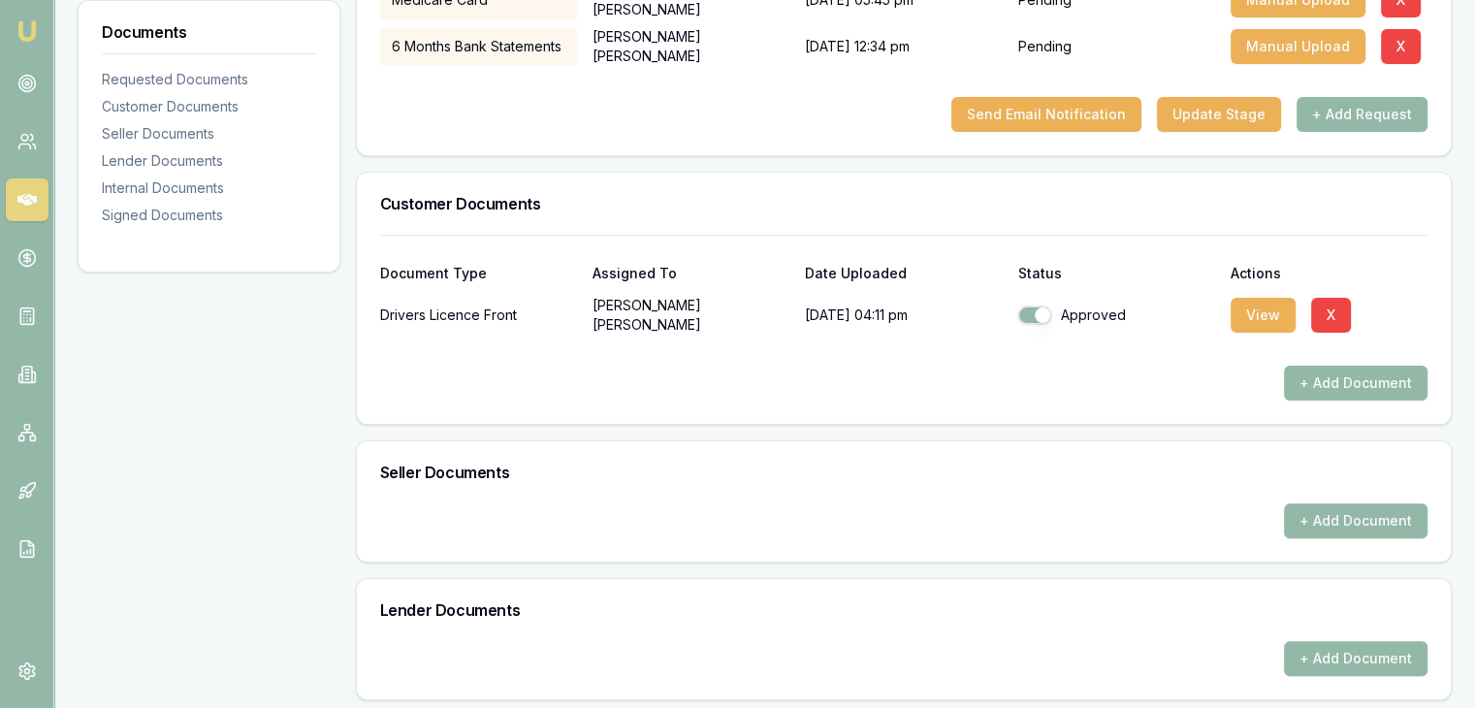
click at [1372, 358] on div at bounding box center [903, 350] width 1047 height 31
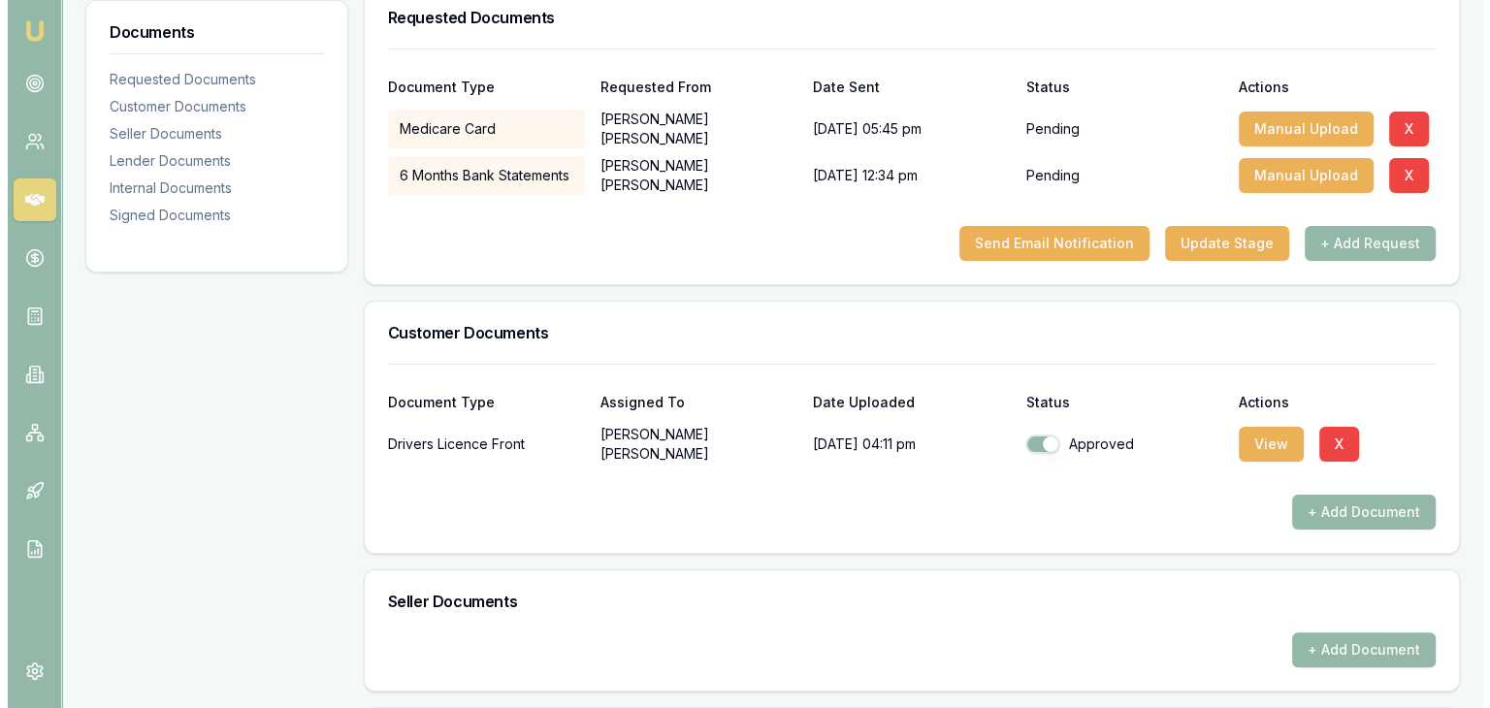
scroll to position [272, 0]
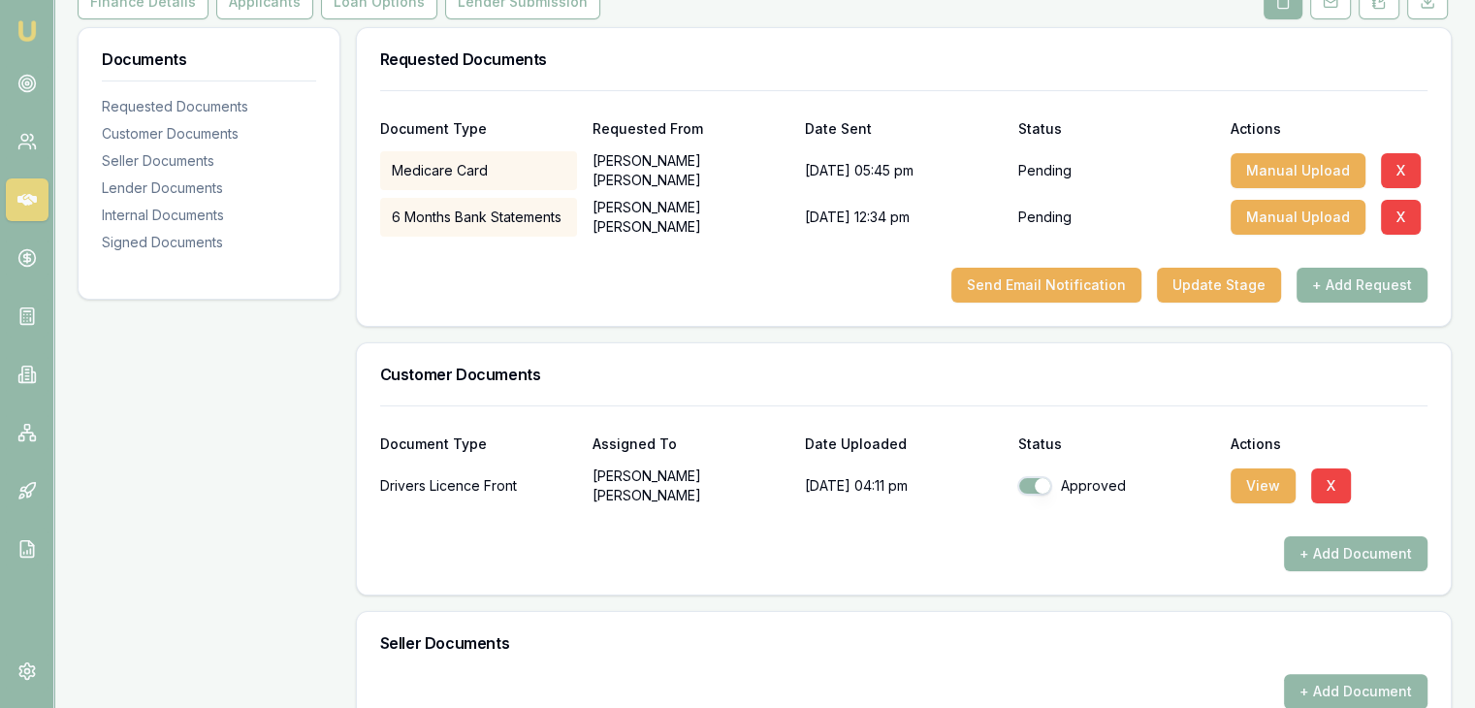
click at [1369, 284] on button "+ Add Request" at bounding box center [1362, 285] width 131 height 35
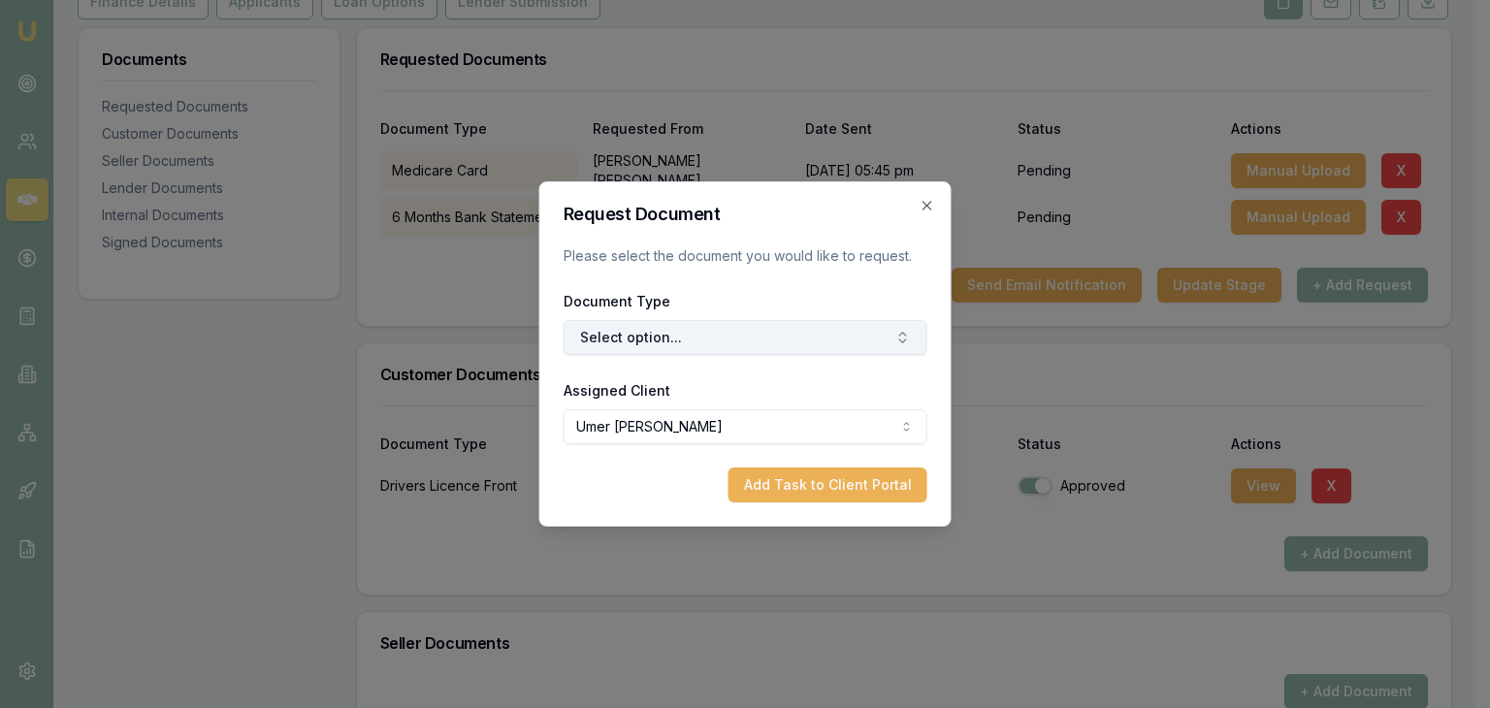
click at [871, 335] on button "Select option..." at bounding box center [745, 337] width 364 height 35
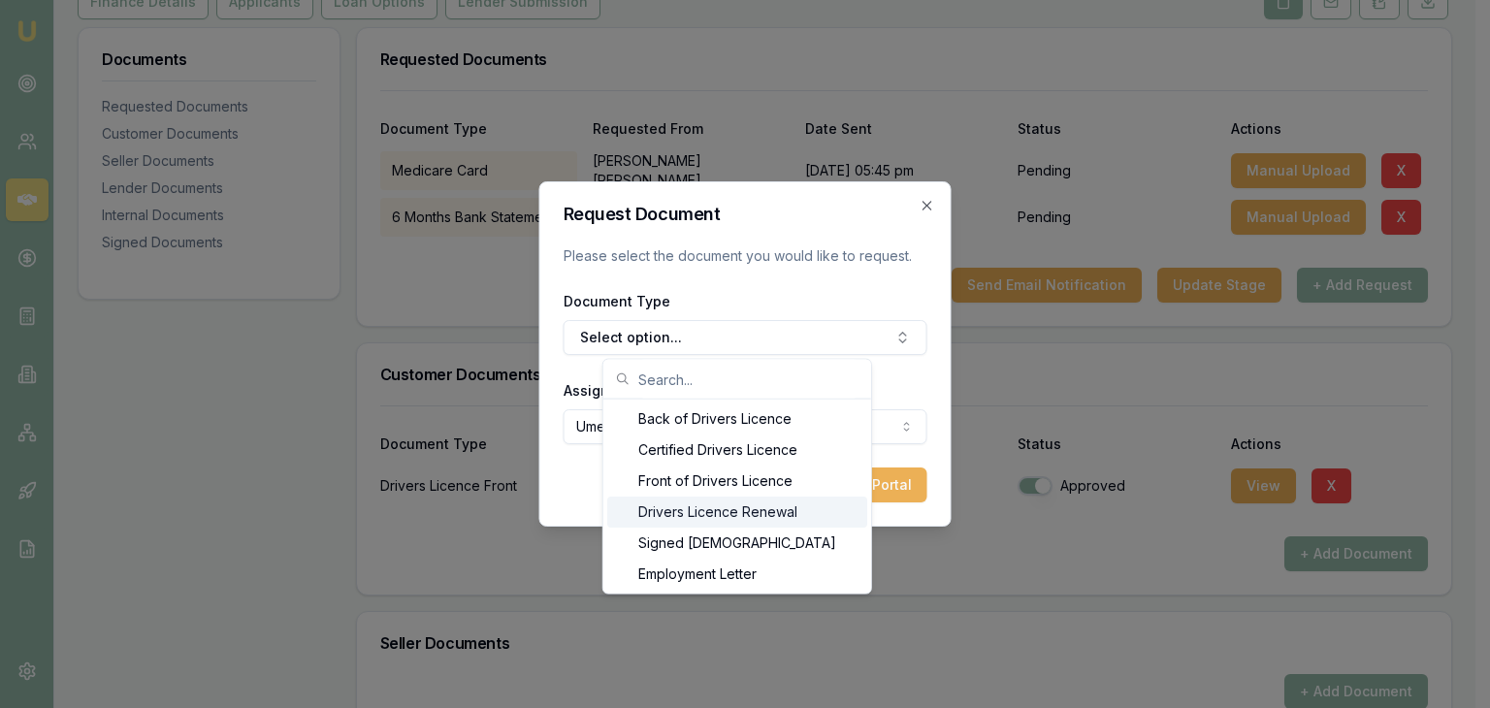
scroll to position [892, 0]
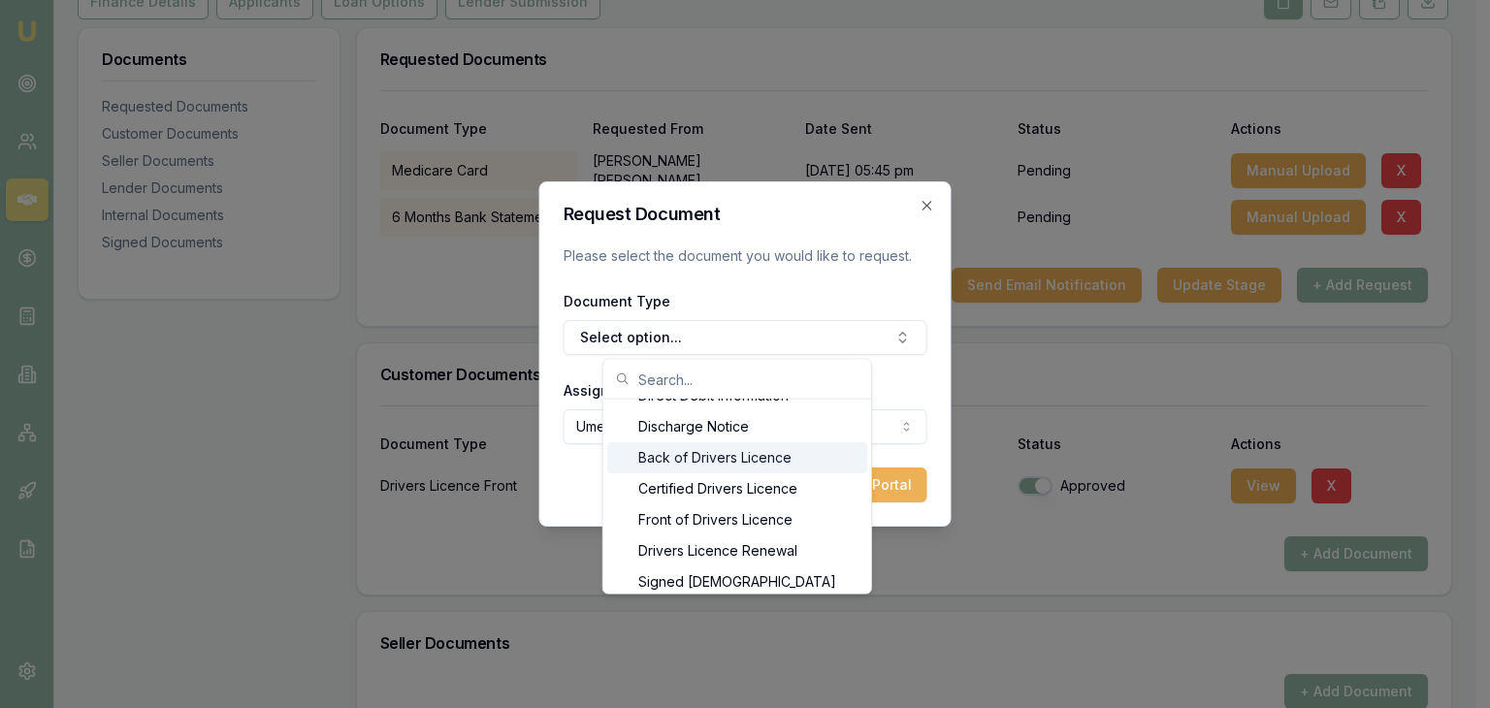
click at [772, 453] on div "Back of Drivers Licence" at bounding box center [737, 457] width 260 height 31
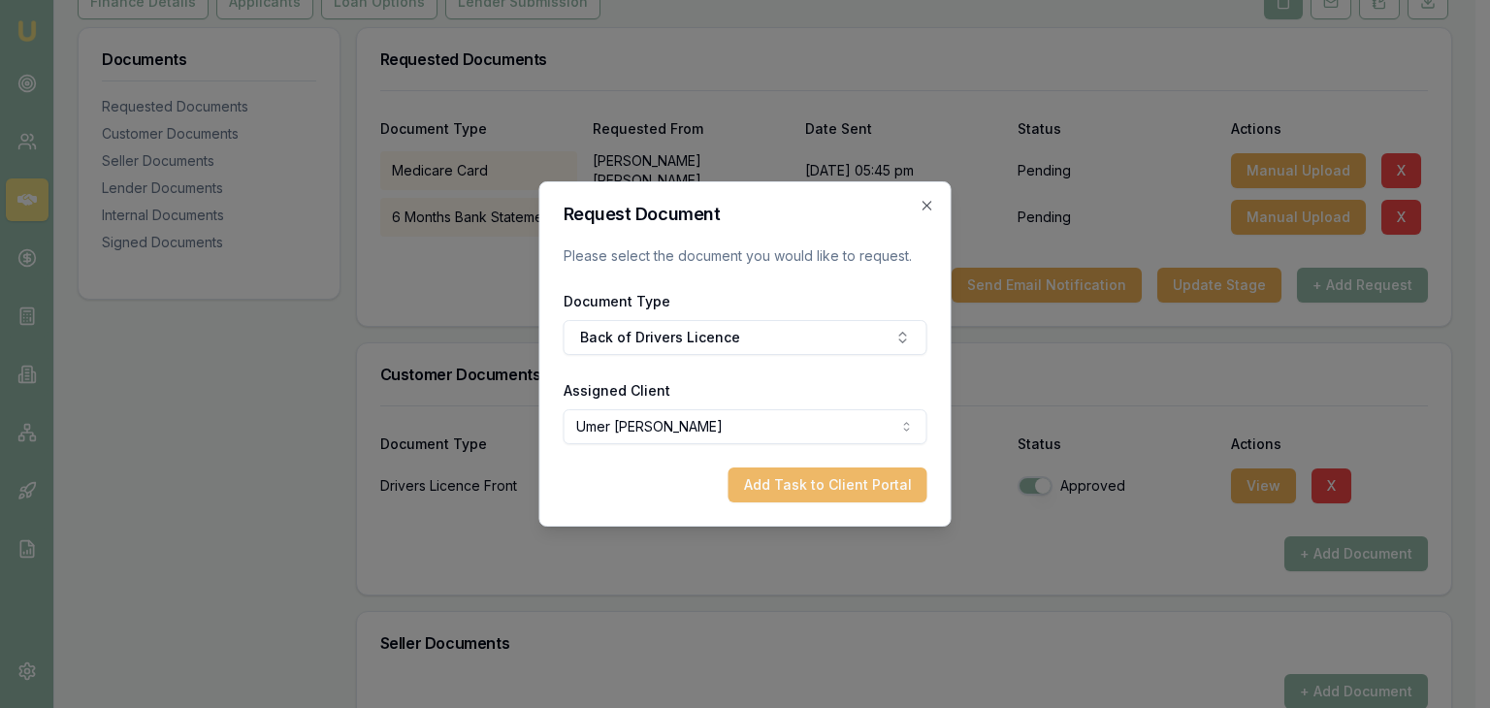
click at [852, 481] on button "Add Task to Client Portal" at bounding box center [827, 484] width 199 height 35
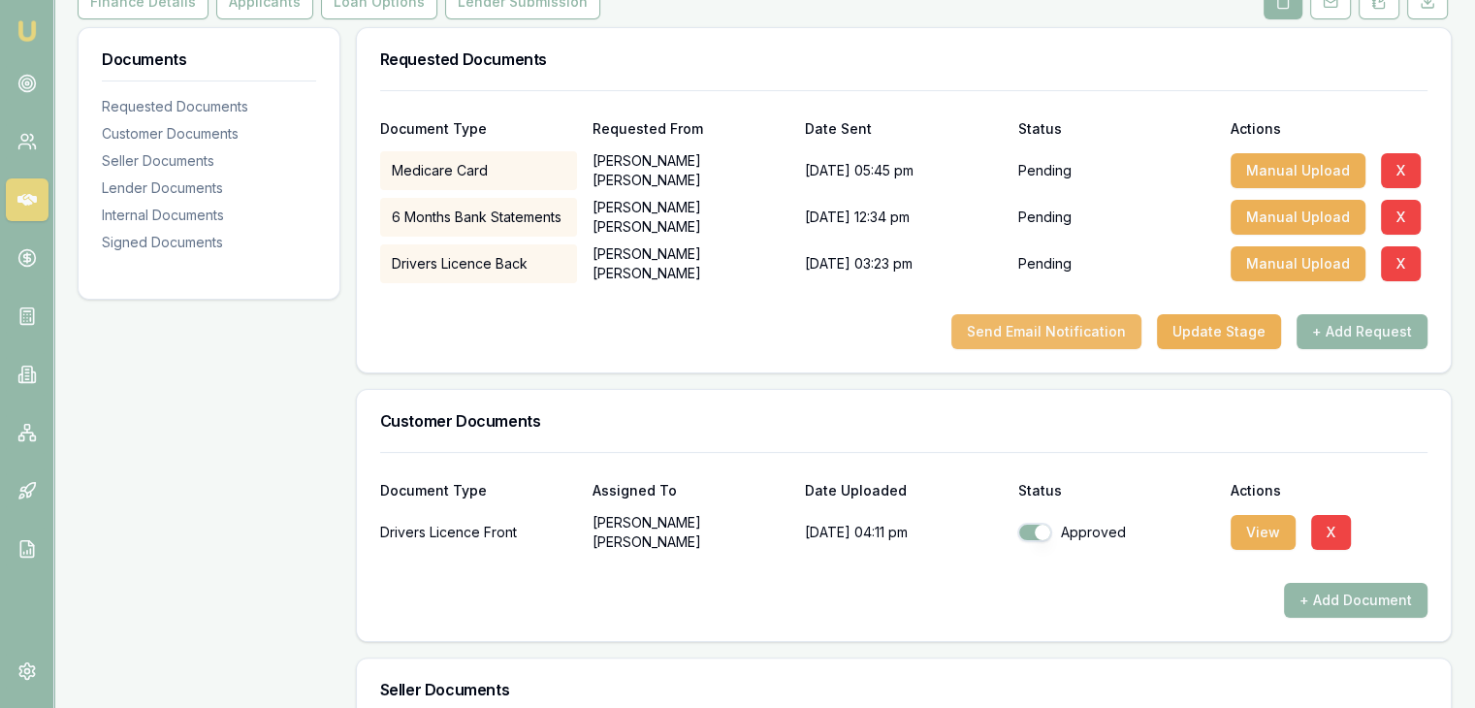
click at [1075, 323] on button "Send Email Notification" at bounding box center [1046, 331] width 190 height 35
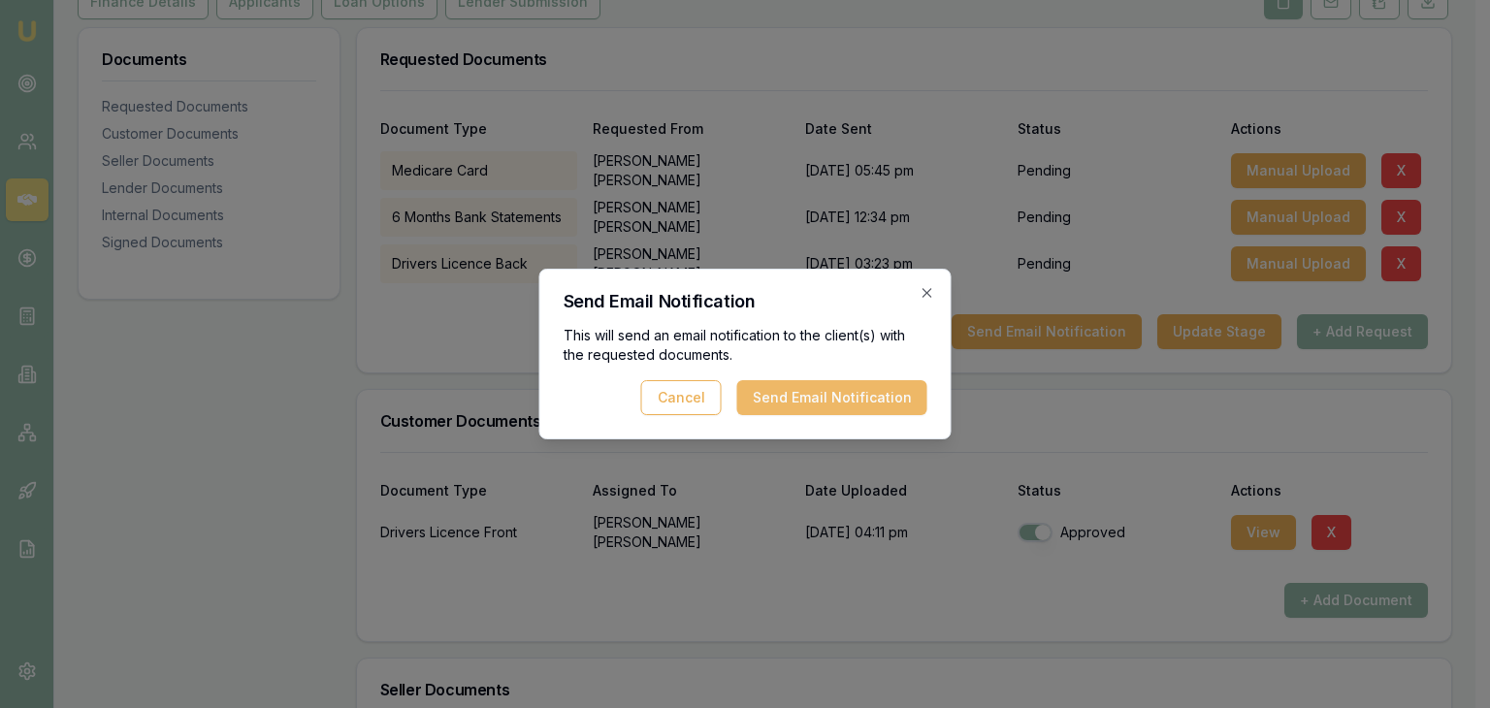
click at [828, 396] on button "Send Email Notification" at bounding box center [832, 397] width 190 height 35
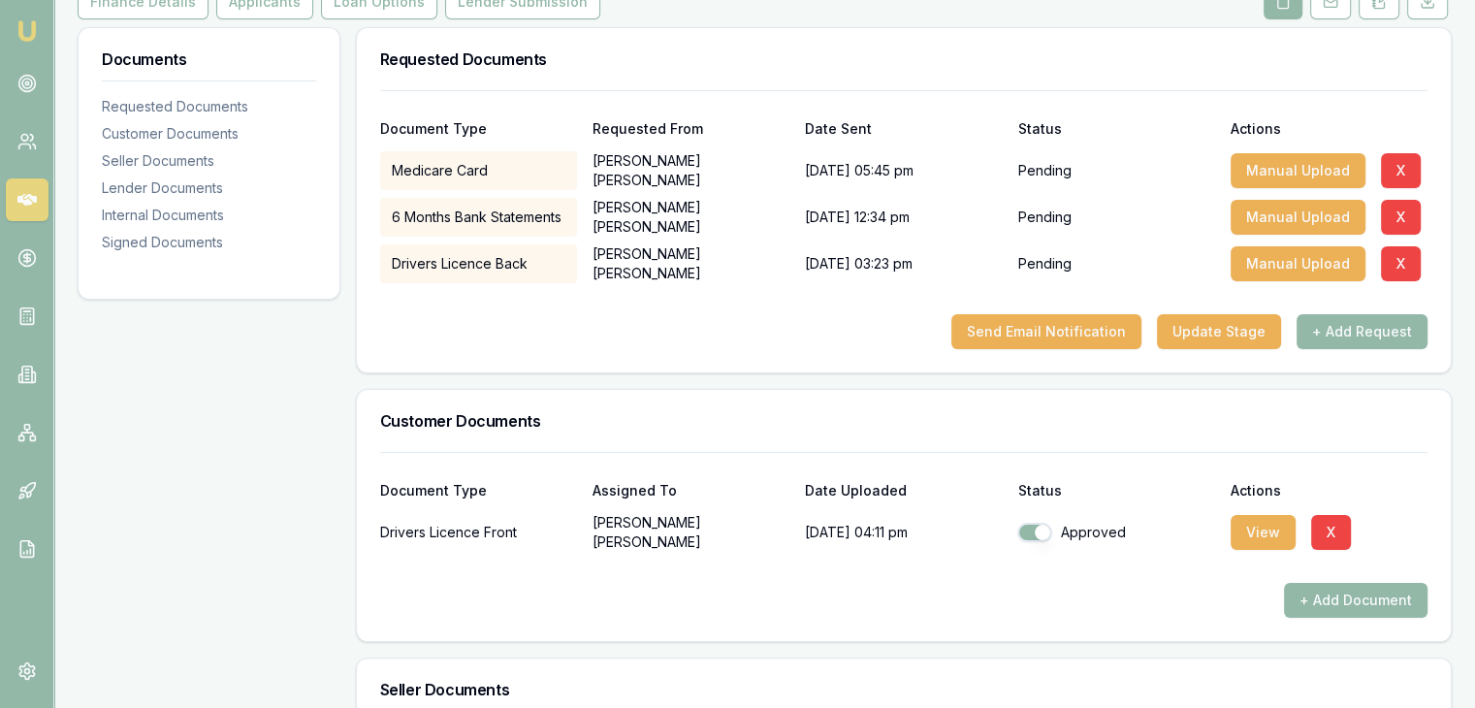
click at [819, 384] on div "Requested Documents Document Type Requested From Date Sent Status Actions Medic…" at bounding box center [904, 675] width 1096 height 1297
click at [1370, 318] on button "+ Add Request" at bounding box center [1362, 331] width 131 height 35
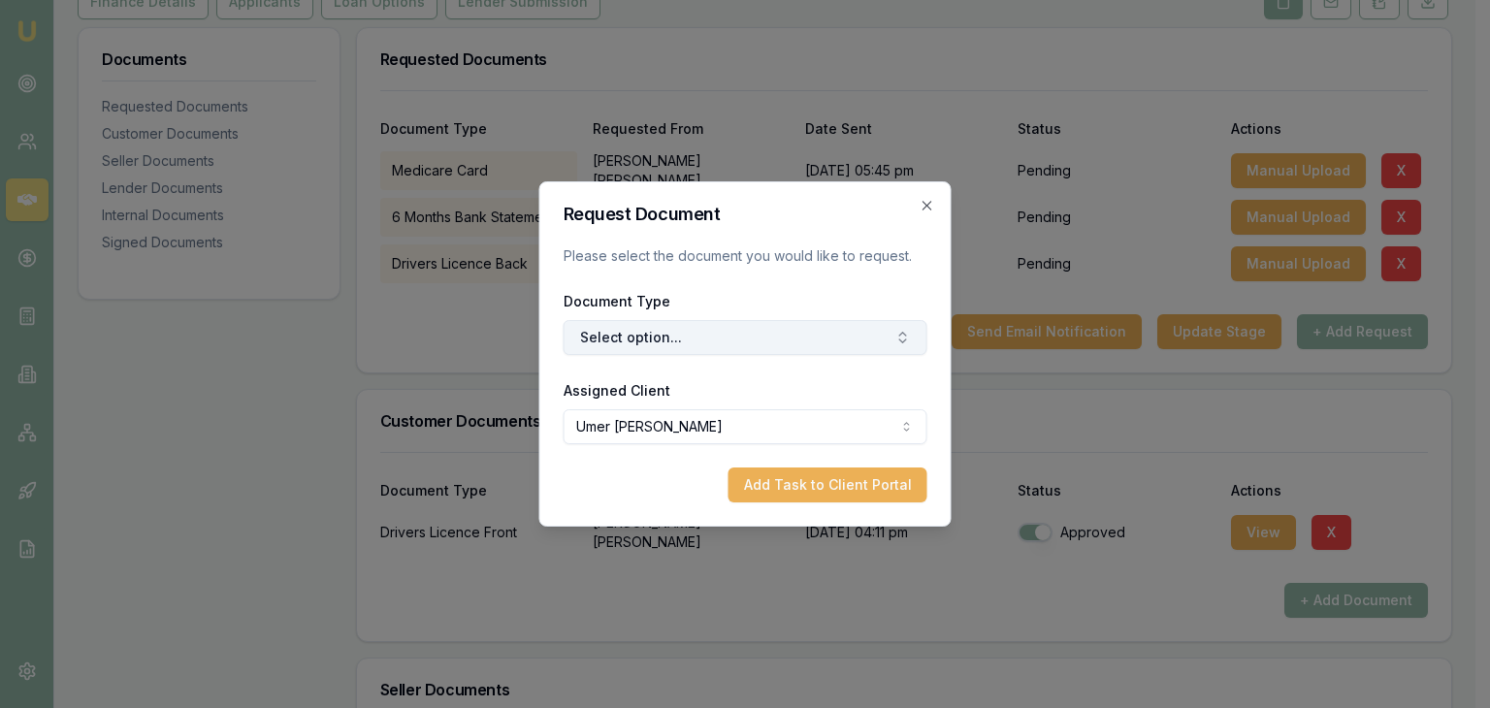
click at [806, 346] on button "Select option..." at bounding box center [745, 337] width 364 height 35
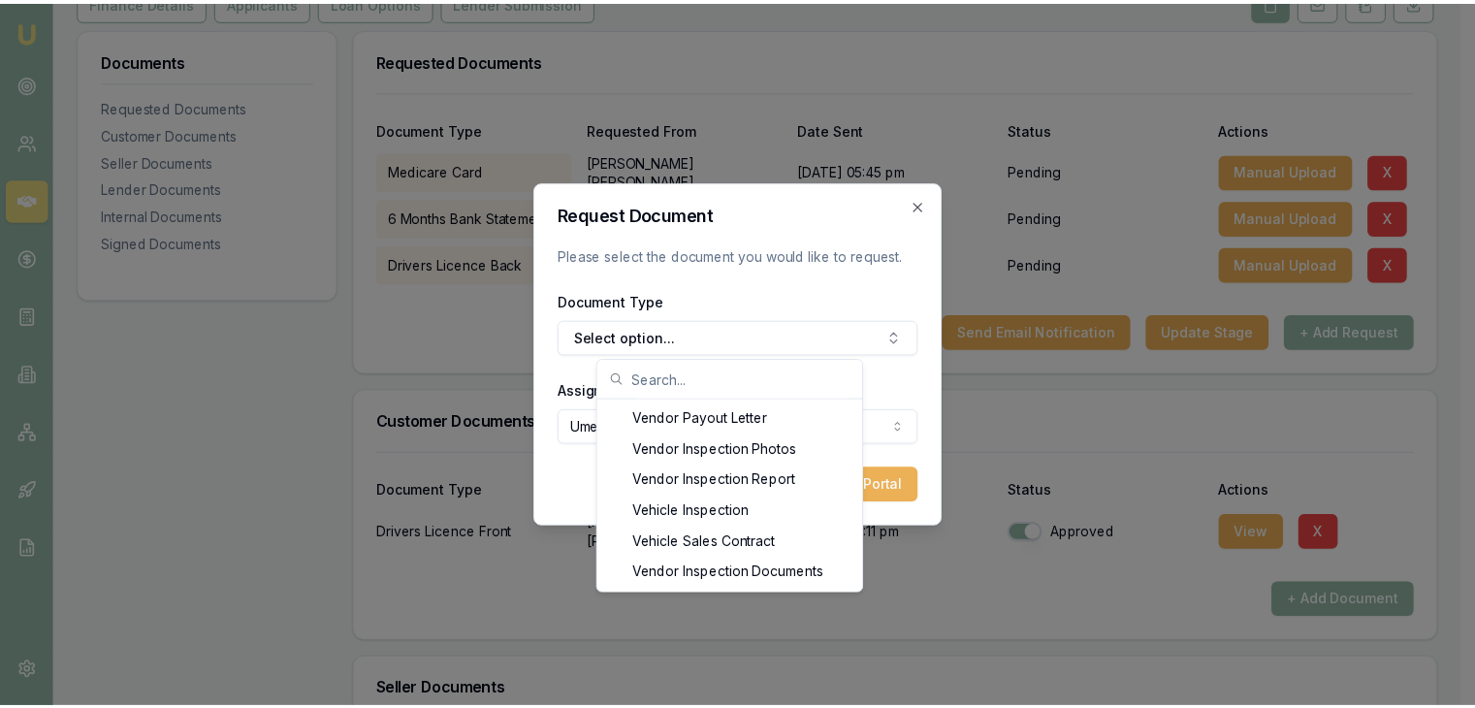
scroll to position [2793, 0]
